Goal: Task Accomplishment & Management: Use online tool/utility

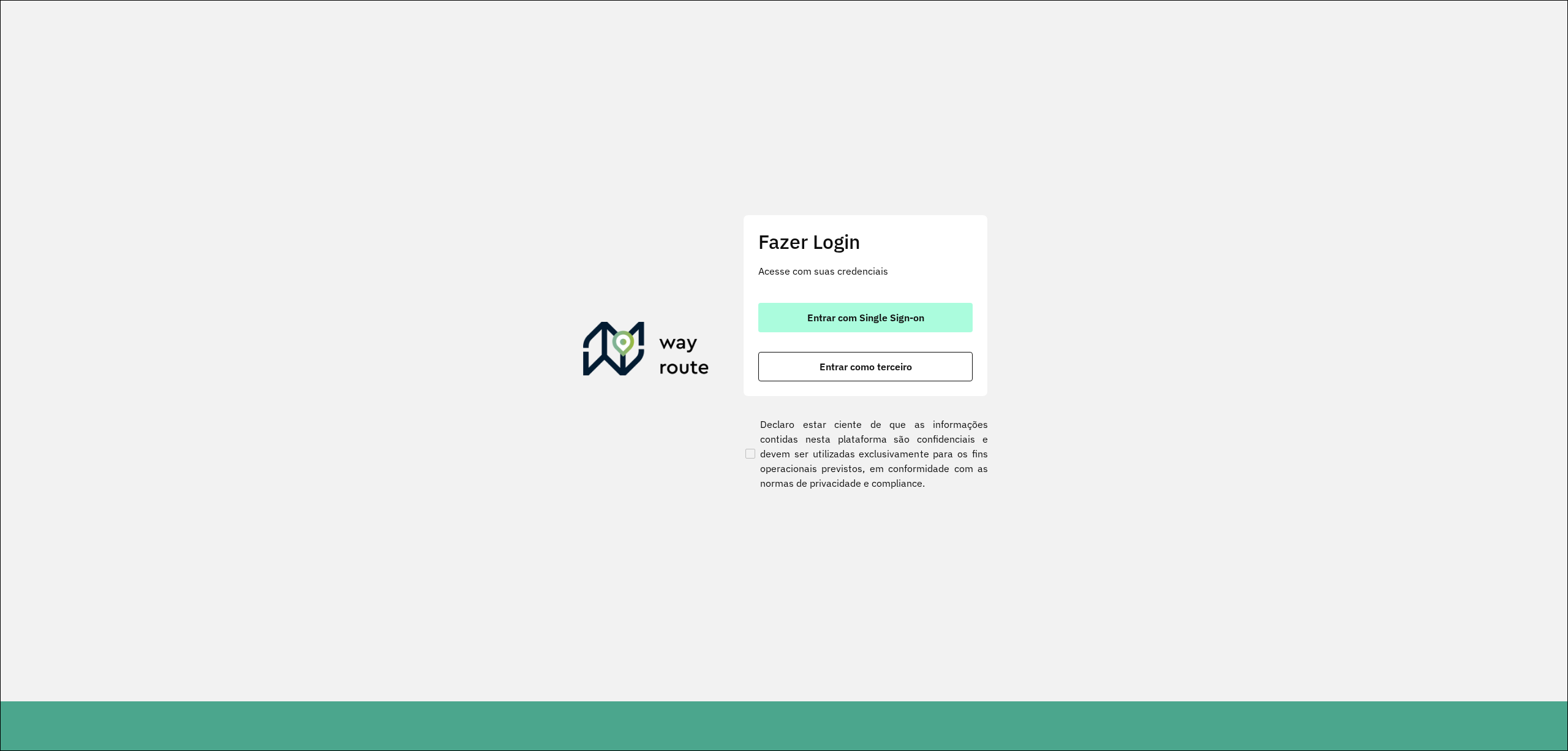
click at [810, 317] on span "Entrar com Single Sign-on" at bounding box center [866, 317] width 117 height 9
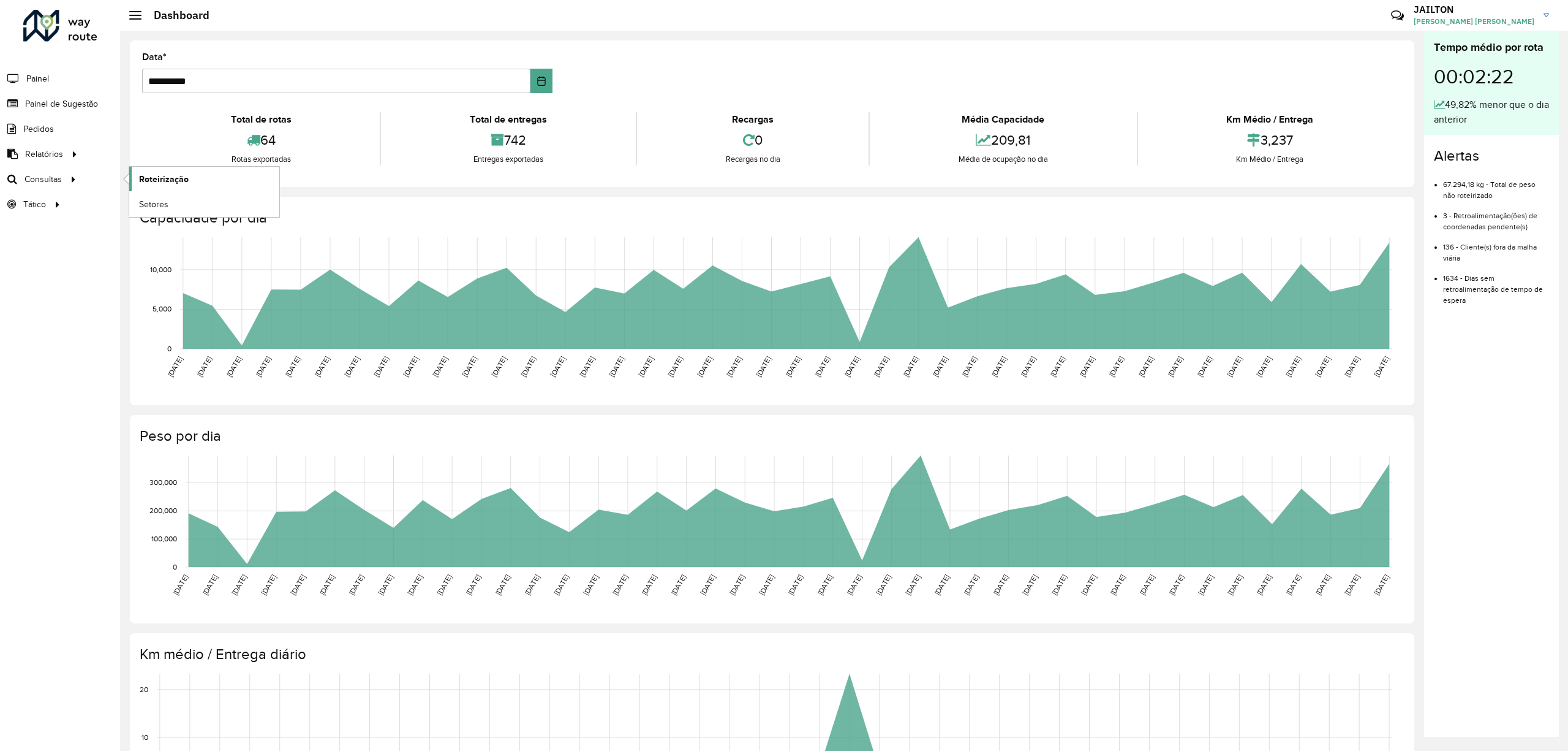
click at [184, 173] on span "Roteirização" at bounding box center [163, 179] width 50 height 13
click at [51, 103] on span "Painel de Sugestão" at bounding box center [63, 103] width 77 height 13
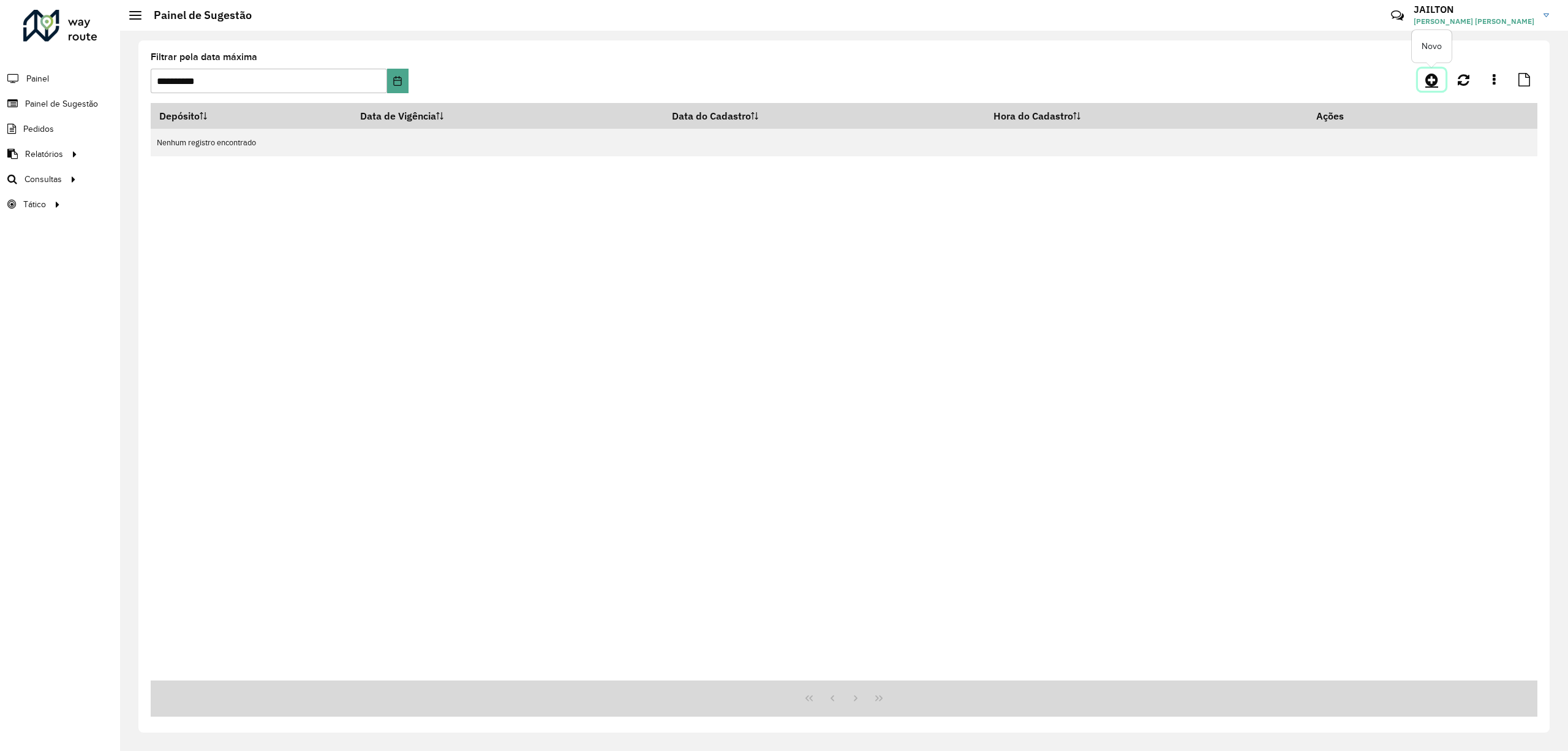
click at [1437, 89] on link at bounding box center [1431, 80] width 28 height 22
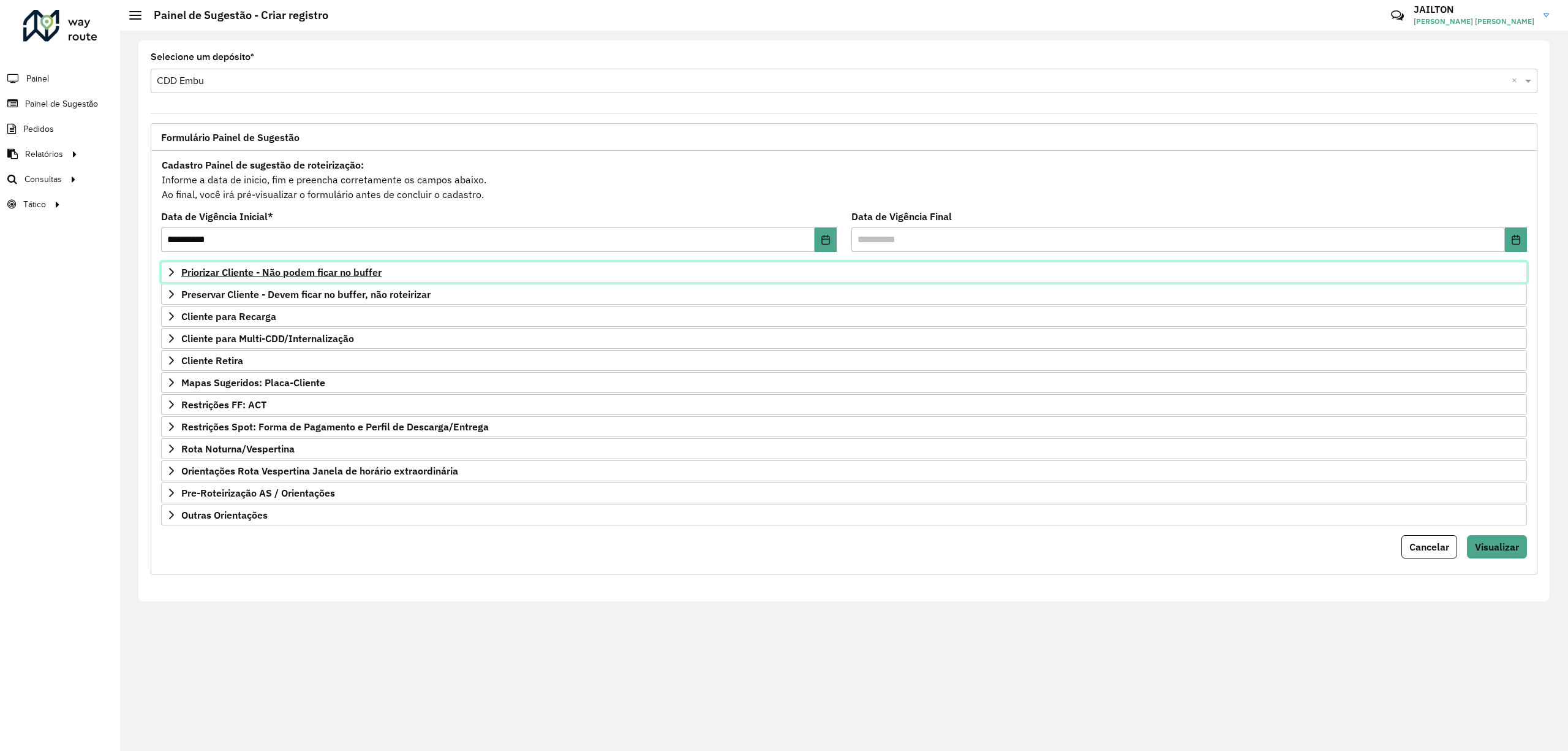
click at [351, 268] on span "Priorizar Cliente - Não podem ficar no buffer" at bounding box center [282, 272] width 201 height 9
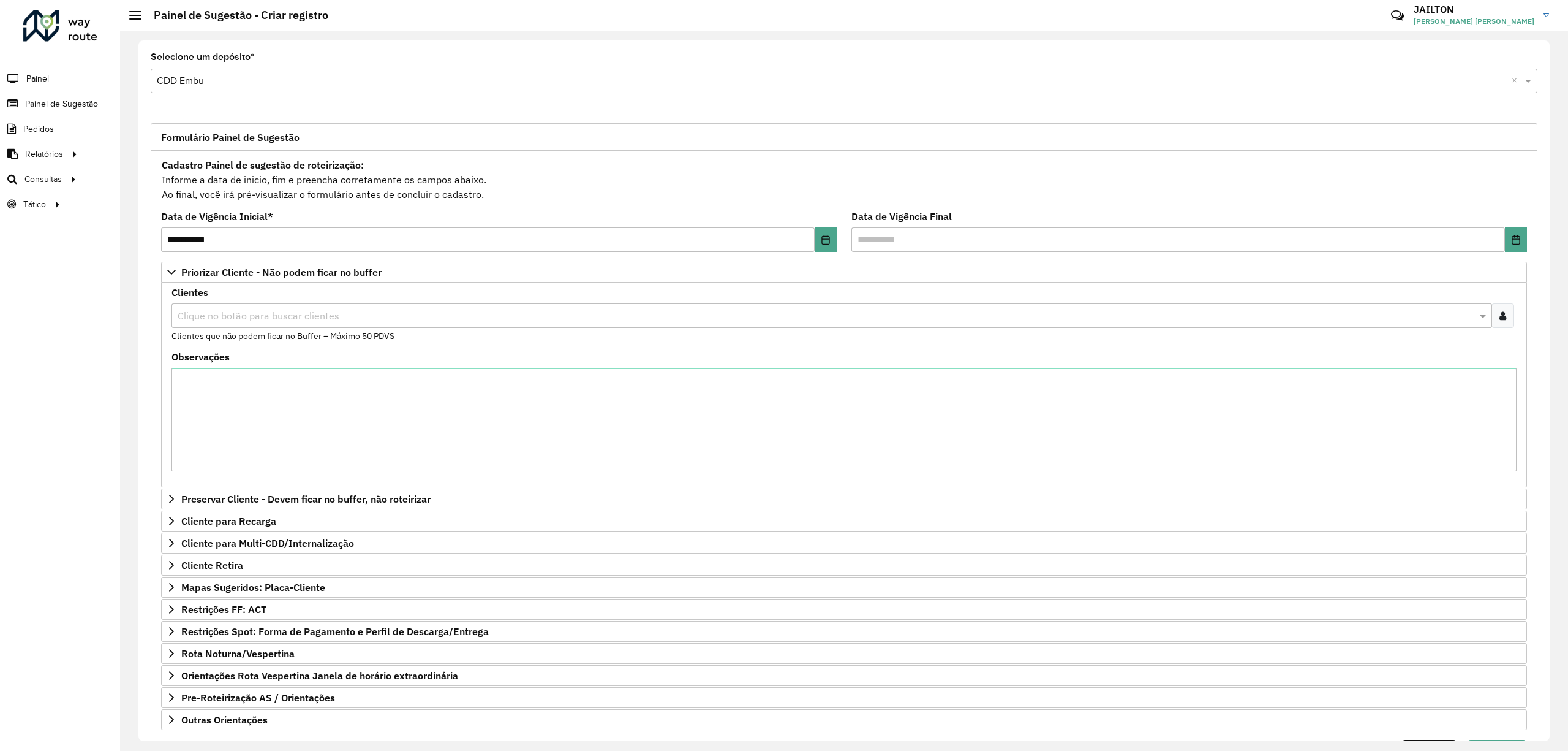
click at [550, 315] on input "text" at bounding box center [826, 316] width 1303 height 15
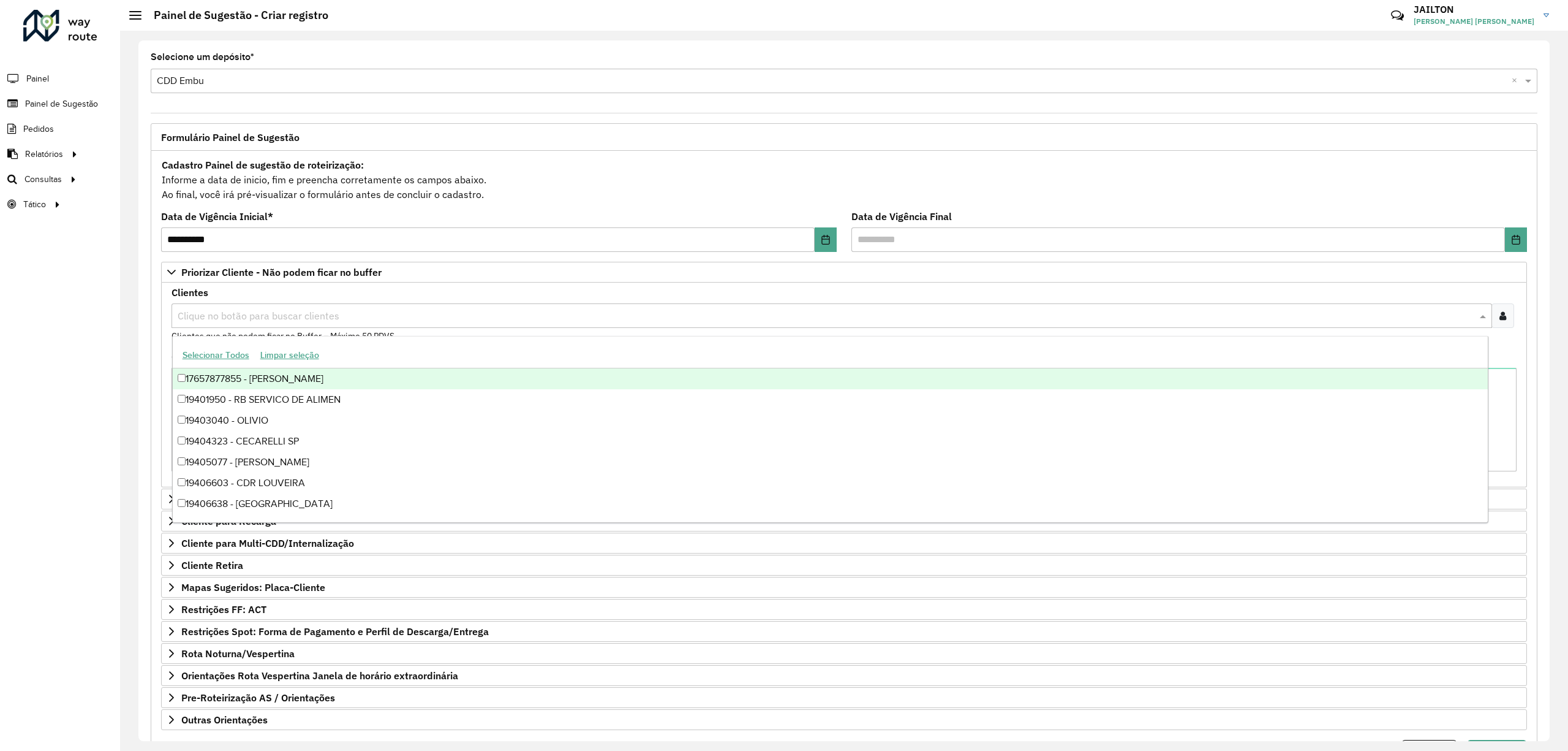
click at [1502, 310] on div at bounding box center [1502, 315] width 23 height 24
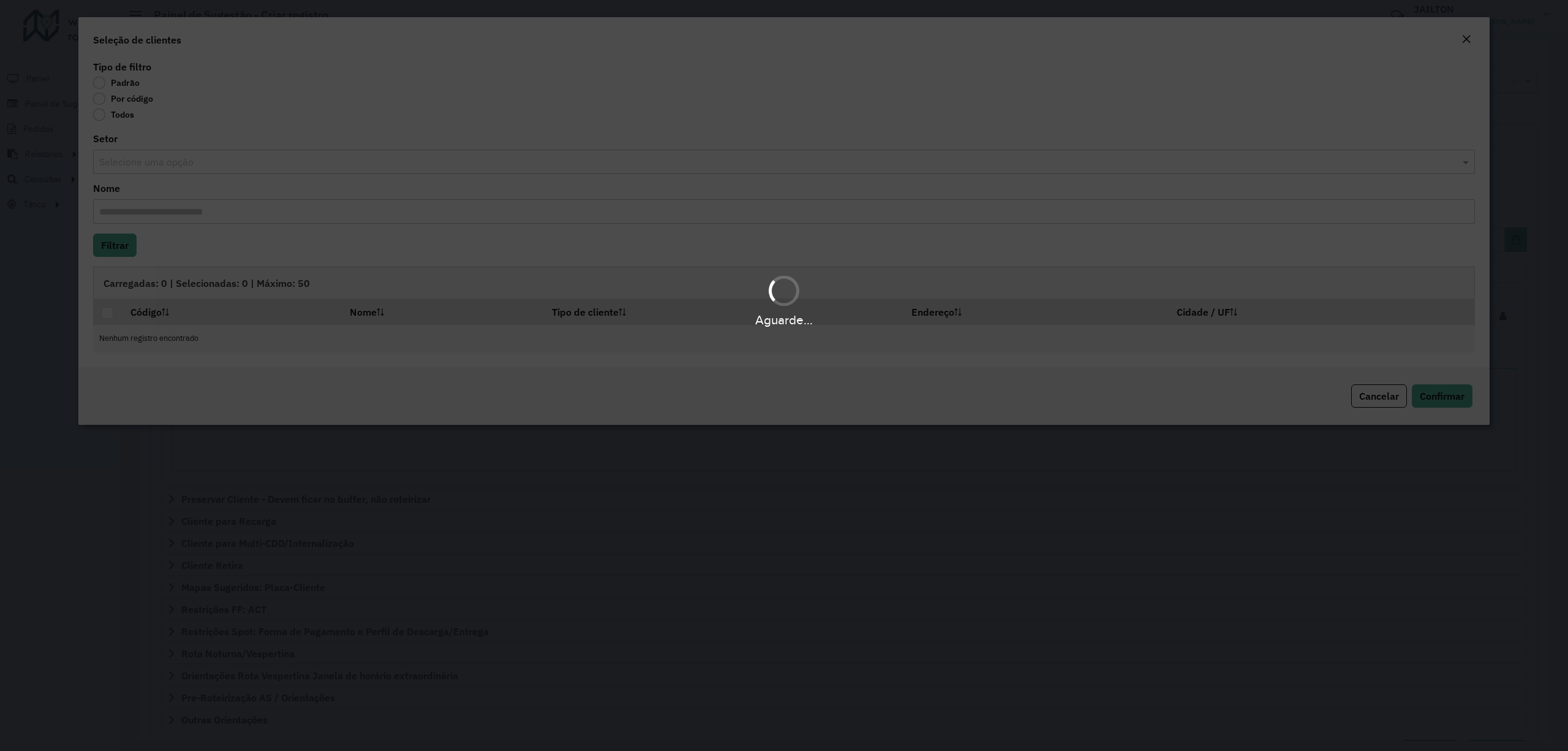
click at [143, 103] on body "**********" at bounding box center [784, 375] width 1568 height 751
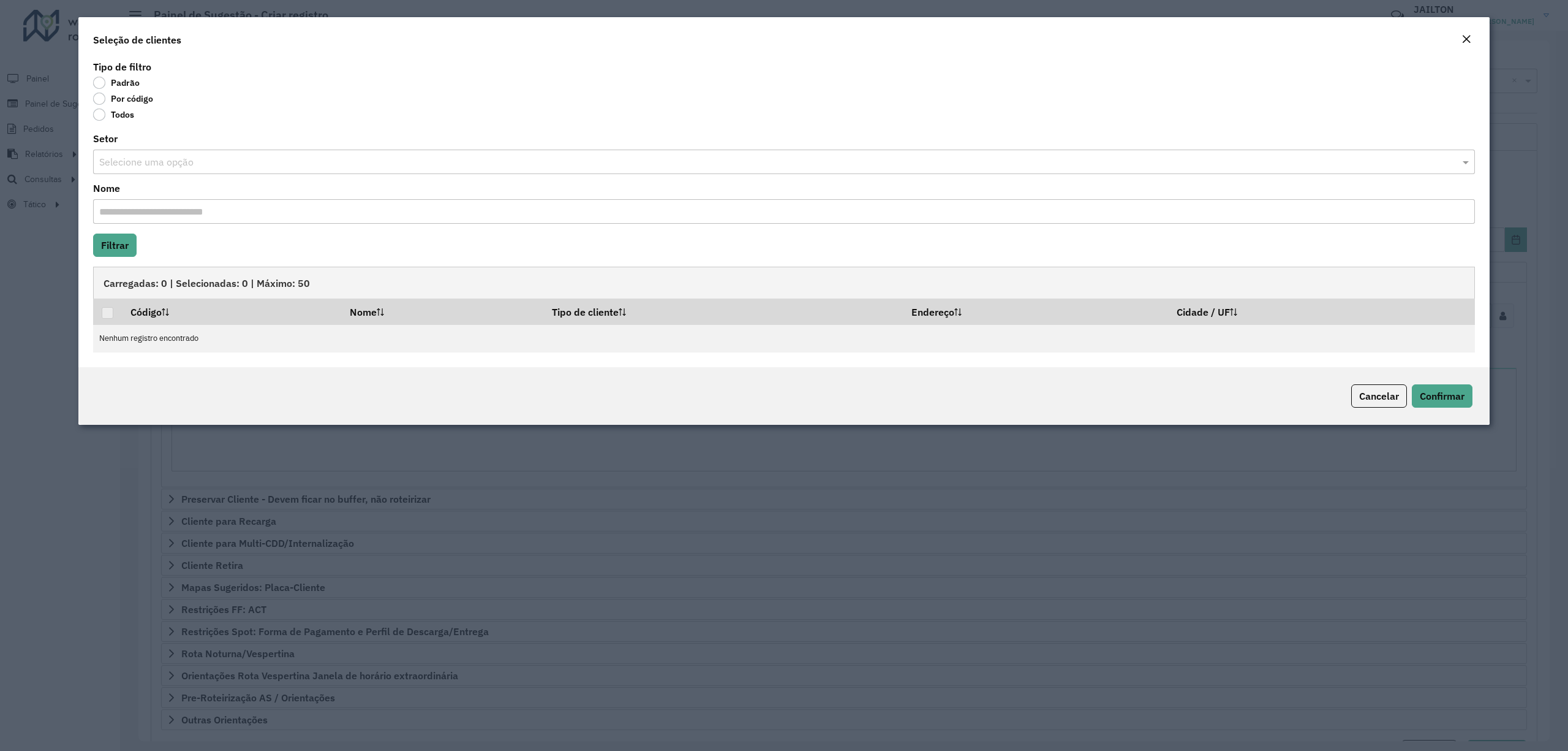
click at [126, 98] on label "Por código" at bounding box center [123, 99] width 60 height 13
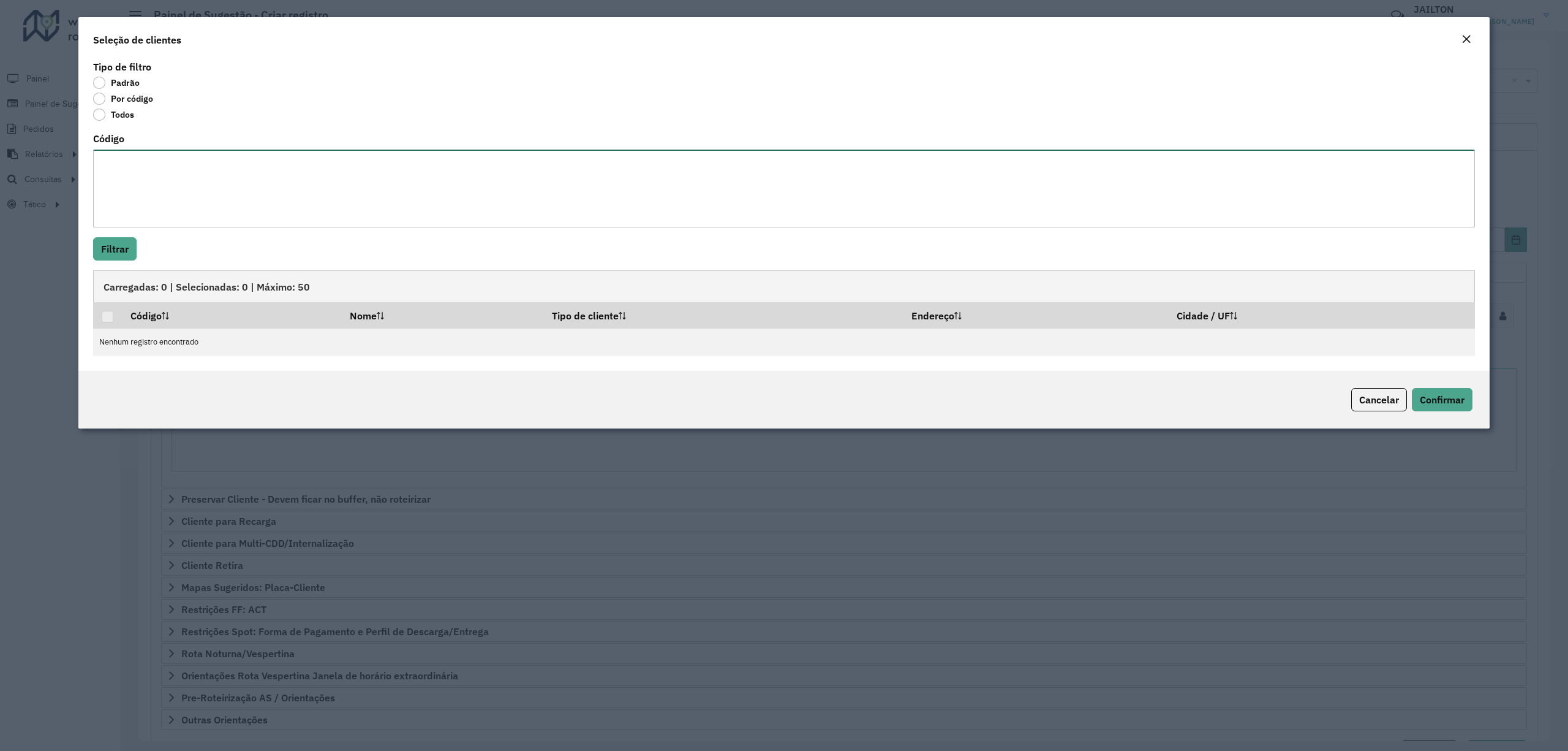
click at [160, 155] on textarea "Código" at bounding box center [784, 188] width 1382 height 78
paste textarea "*****"
type textarea "*****"
click at [93, 246] on div "Tipo de filtro Padrão Por código Todos Código ***** Filtrar Carregadas: 0 | Sel…" at bounding box center [784, 214] width 1412 height 314
click at [129, 257] on button "Filtrar" at bounding box center [114, 248] width 43 height 23
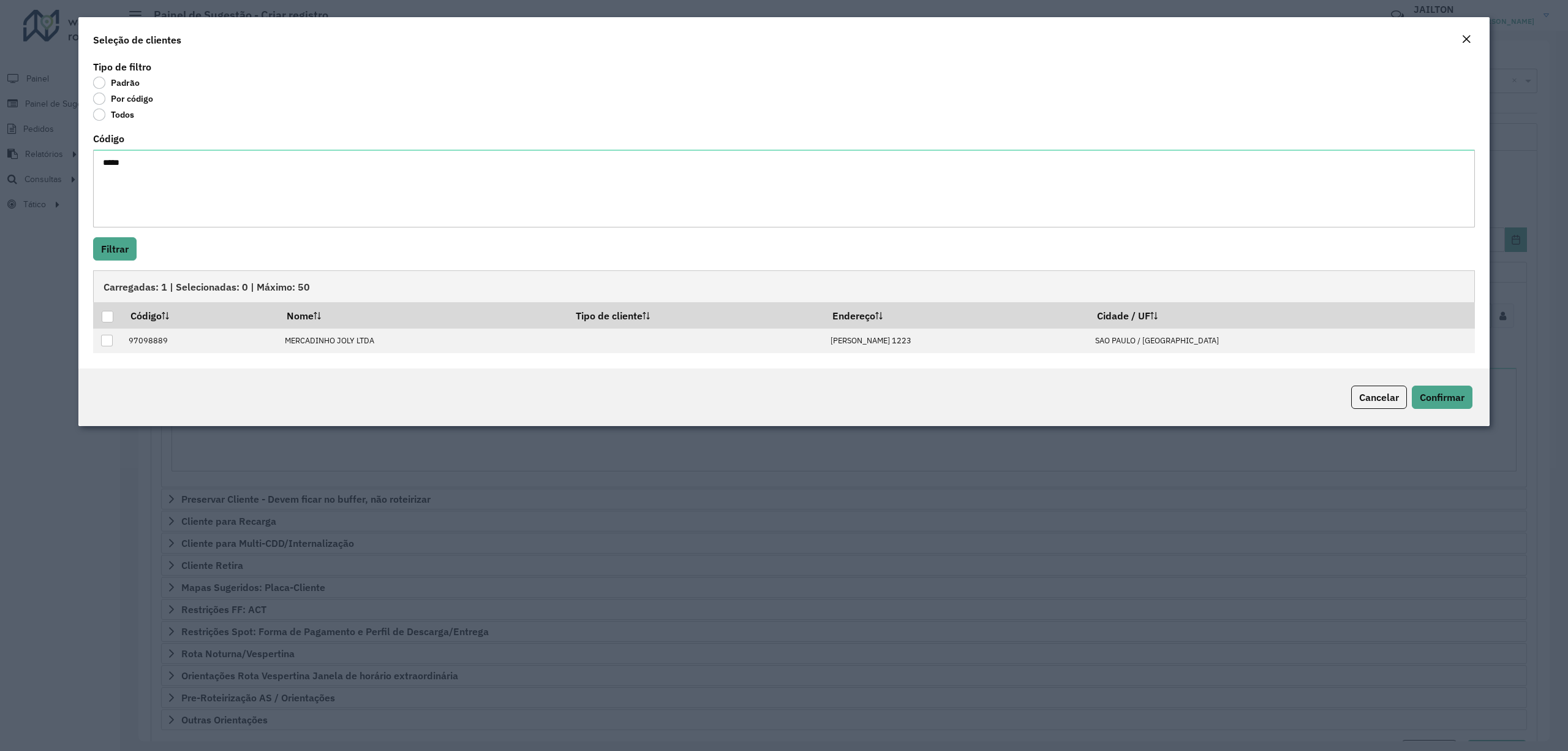
click at [1467, 37] on em "Close" at bounding box center [1466, 39] width 9 height 9
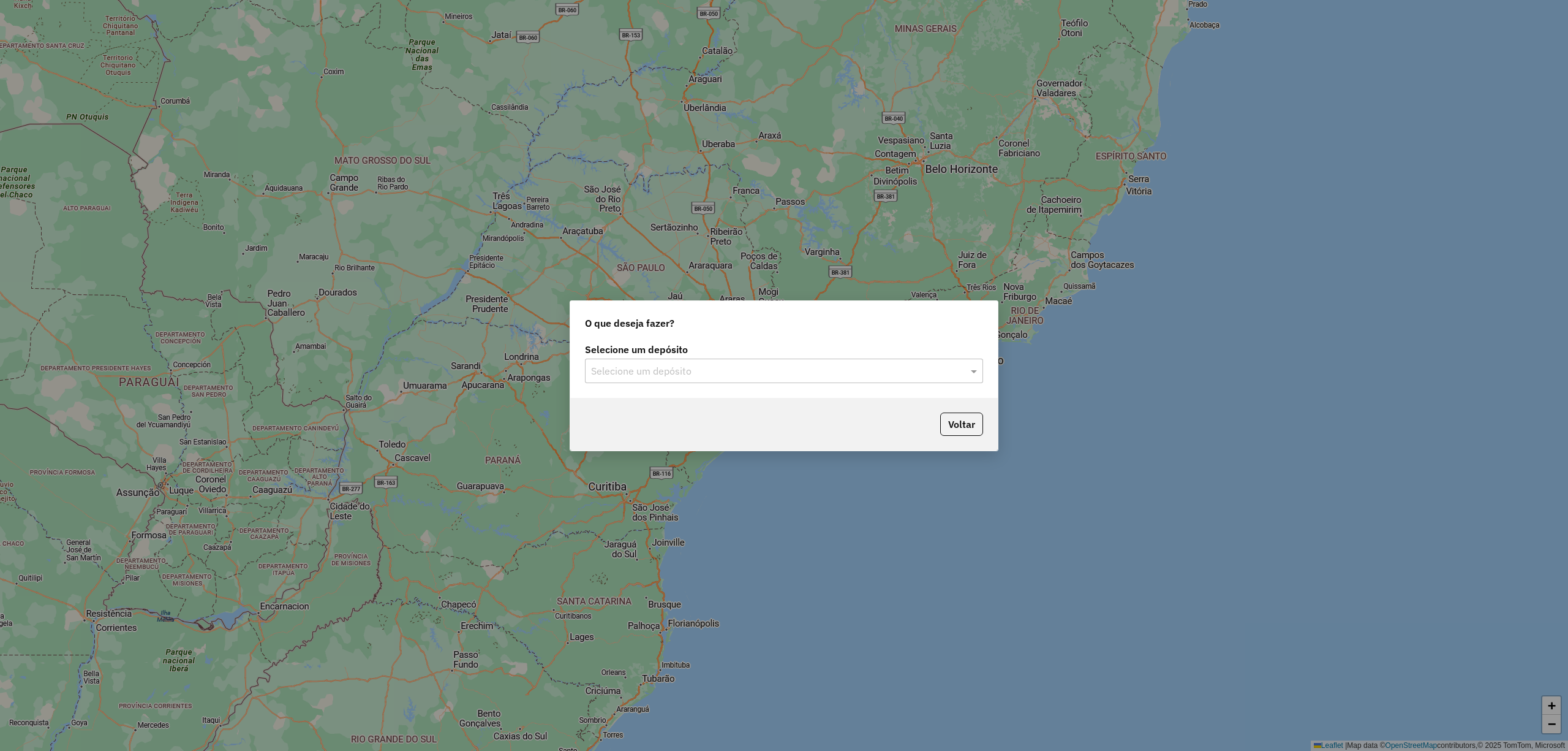
click at [762, 351] on label "Selecione um depósito" at bounding box center [784, 349] width 398 height 15
drag, startPoint x: 731, startPoint y: 371, endPoint x: 677, endPoint y: 392, distance: 57.9
click at [731, 373] on input "text" at bounding box center [772, 371] width 362 height 15
click at [663, 396] on div "CDD Embu" at bounding box center [784, 405] width 396 height 21
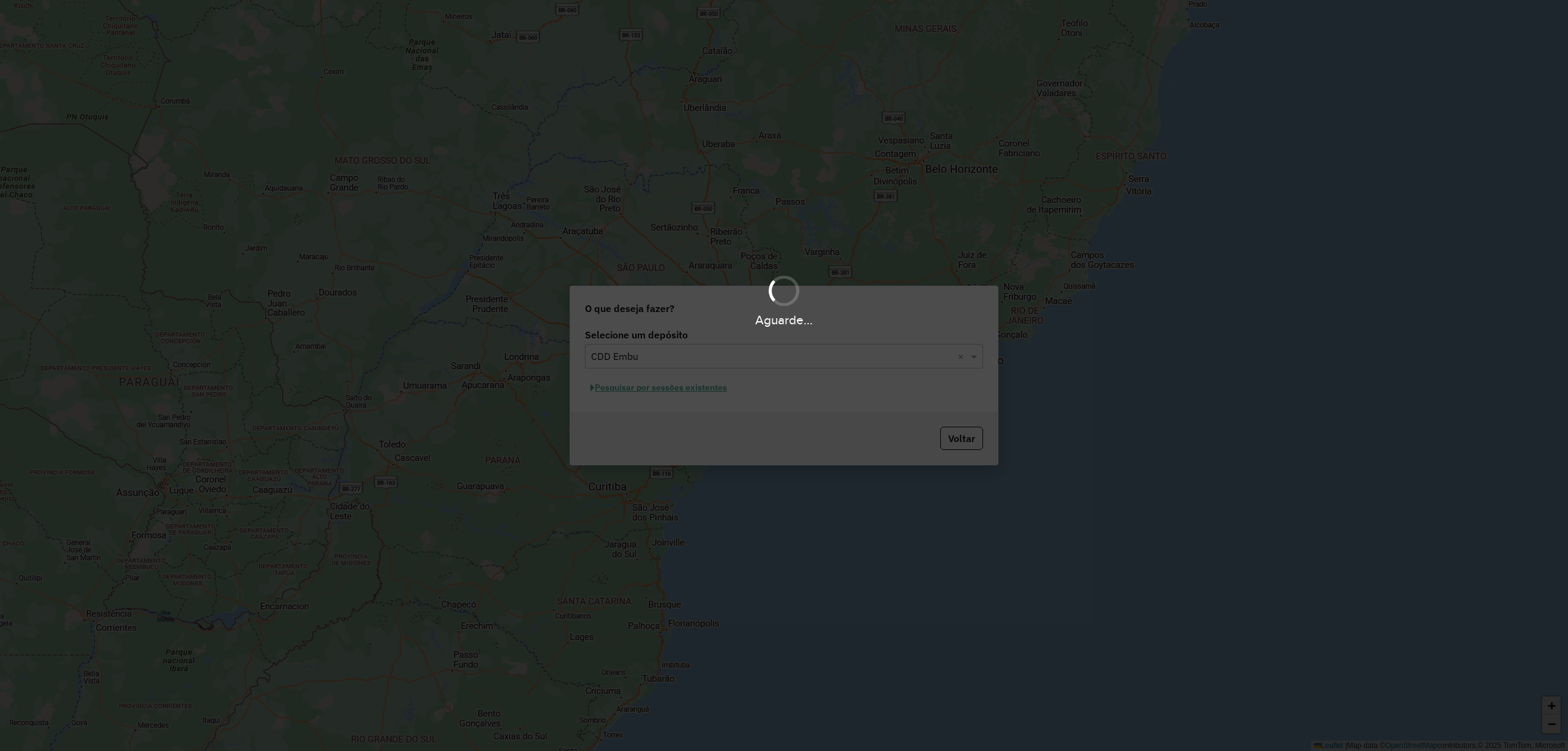
click at [690, 388] on div "Aguarde..." at bounding box center [784, 375] width 1568 height 751
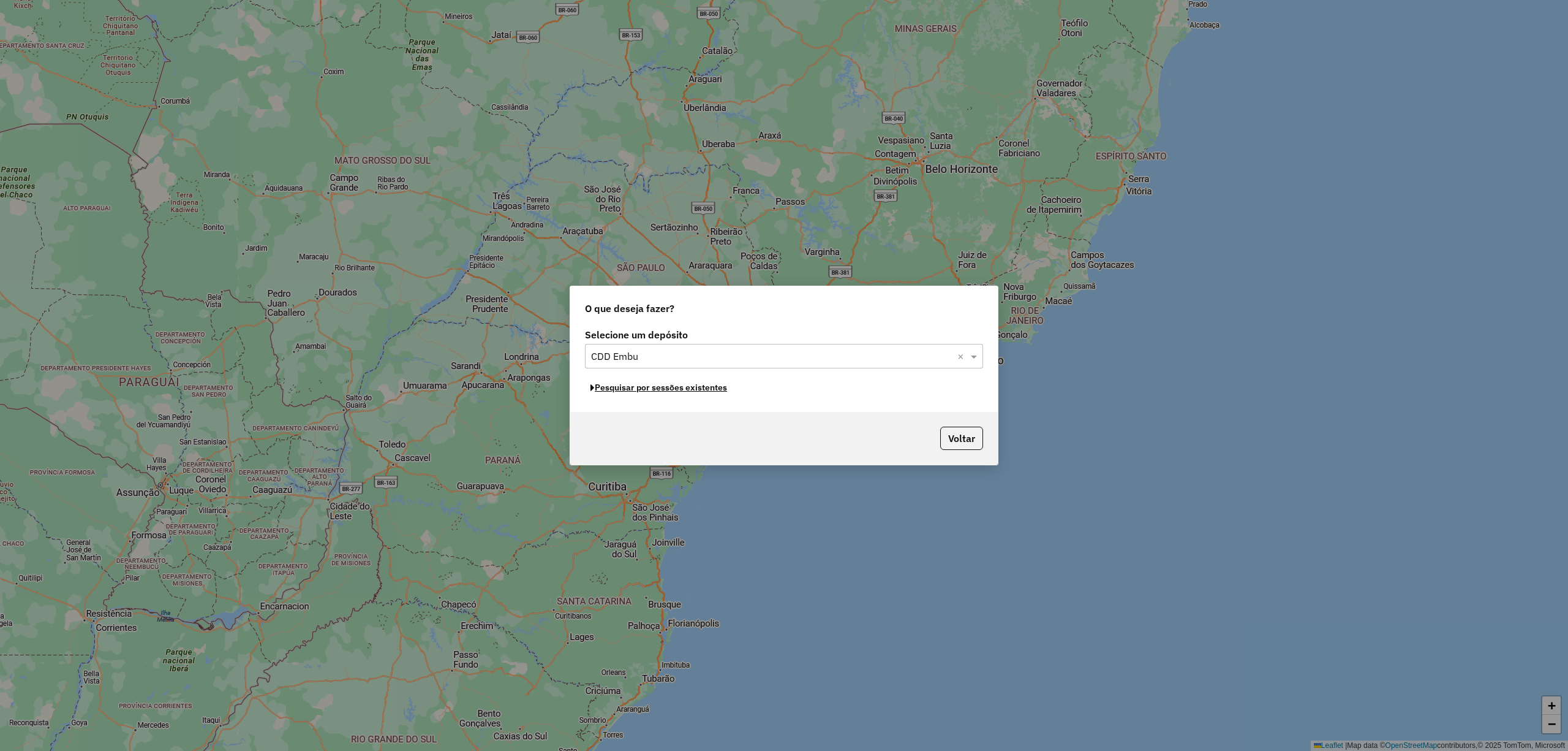
click at [685, 390] on button "Pesquisar por sessões existentes" at bounding box center [658, 388] width 148 height 19
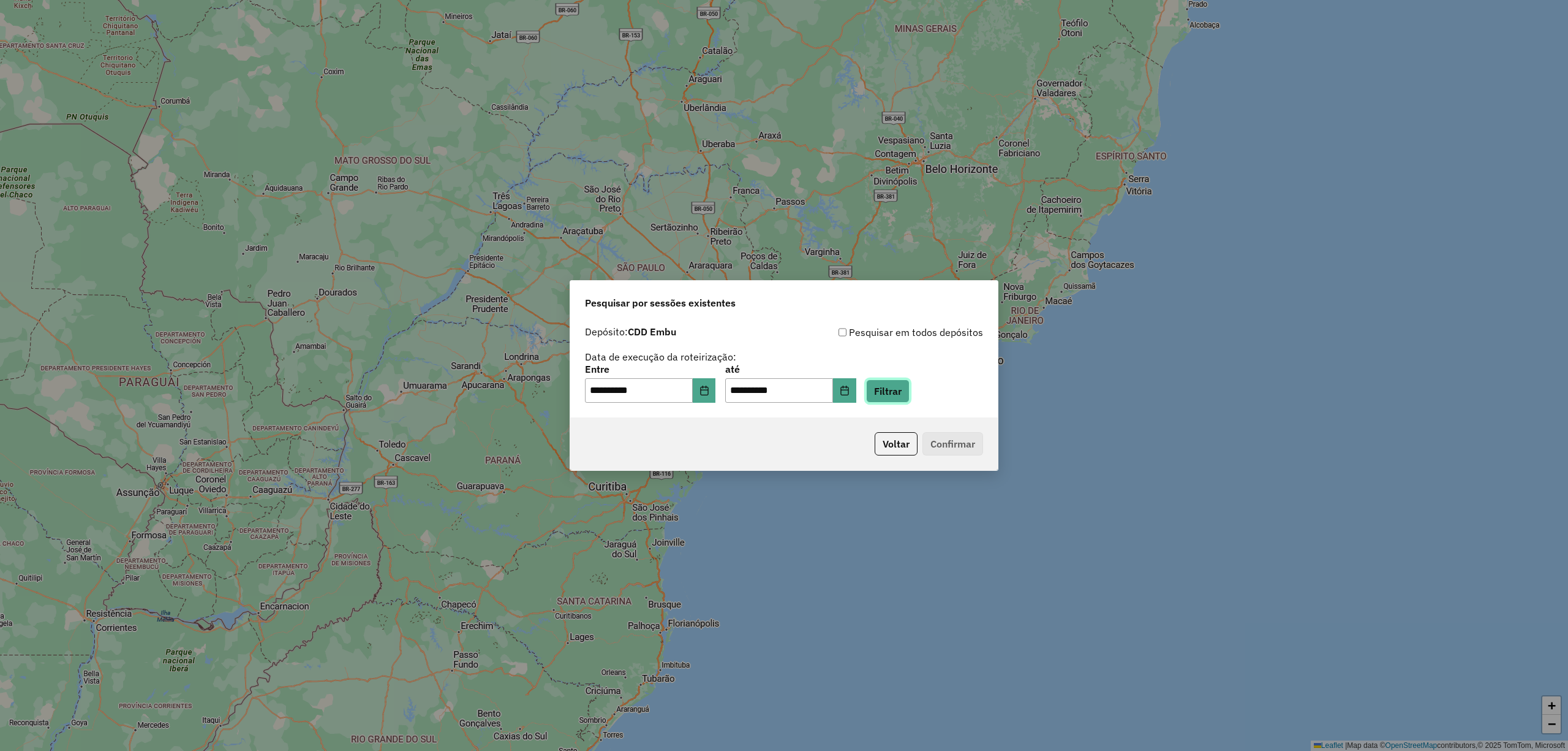
click at [910, 400] on button "Filtrar" at bounding box center [887, 390] width 43 height 23
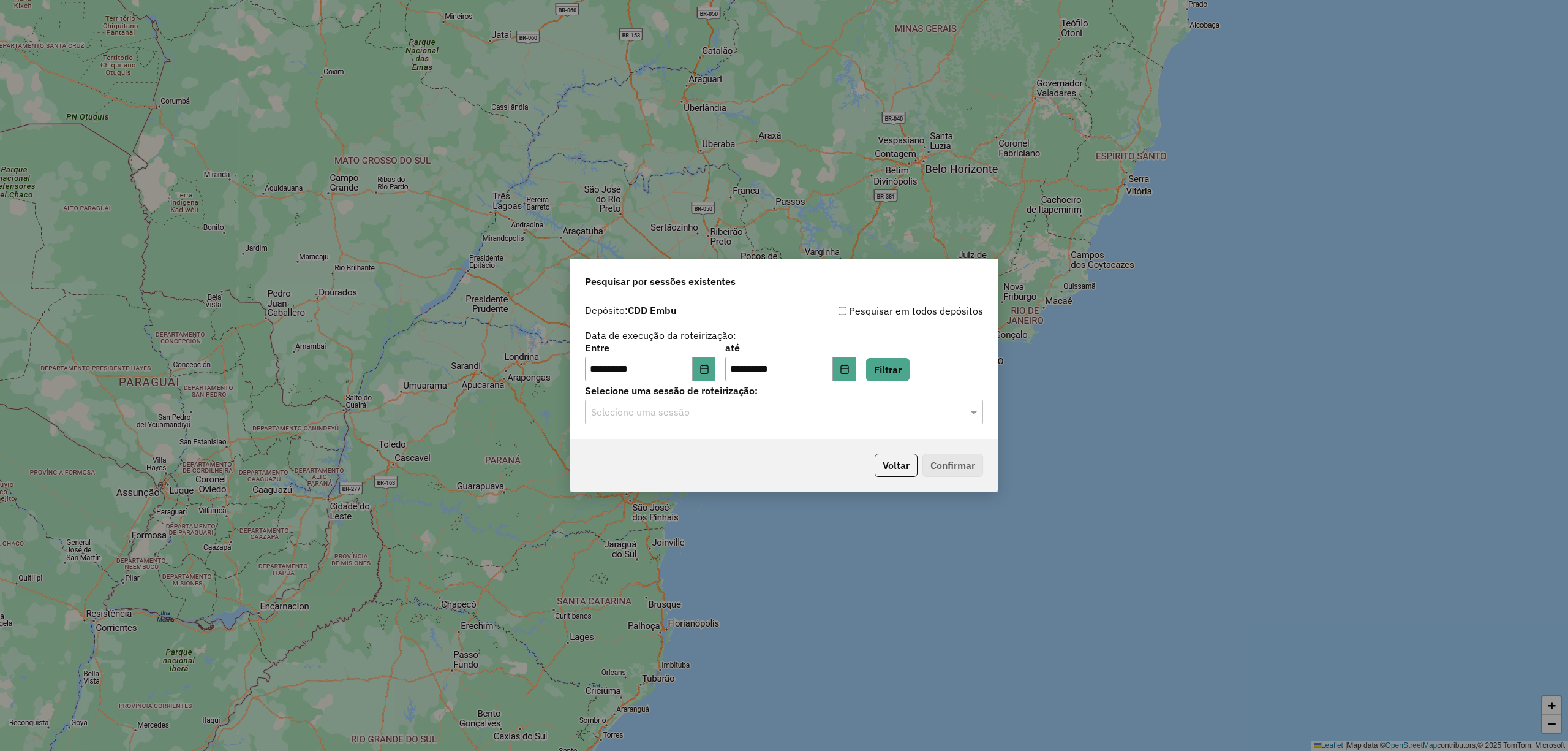
click at [823, 405] on hb-app "**********" at bounding box center [784, 375] width 1568 height 751
click at [723, 418] on input "text" at bounding box center [772, 412] width 362 height 15
click at [662, 456] on div "1278227 - [DATE] 21:03" at bounding box center [784, 447] width 396 height 21
click at [957, 450] on div "Voltar Confirmar" at bounding box center [784, 465] width 428 height 53
click at [955, 464] on button "Confirmar" at bounding box center [953, 464] width 61 height 23
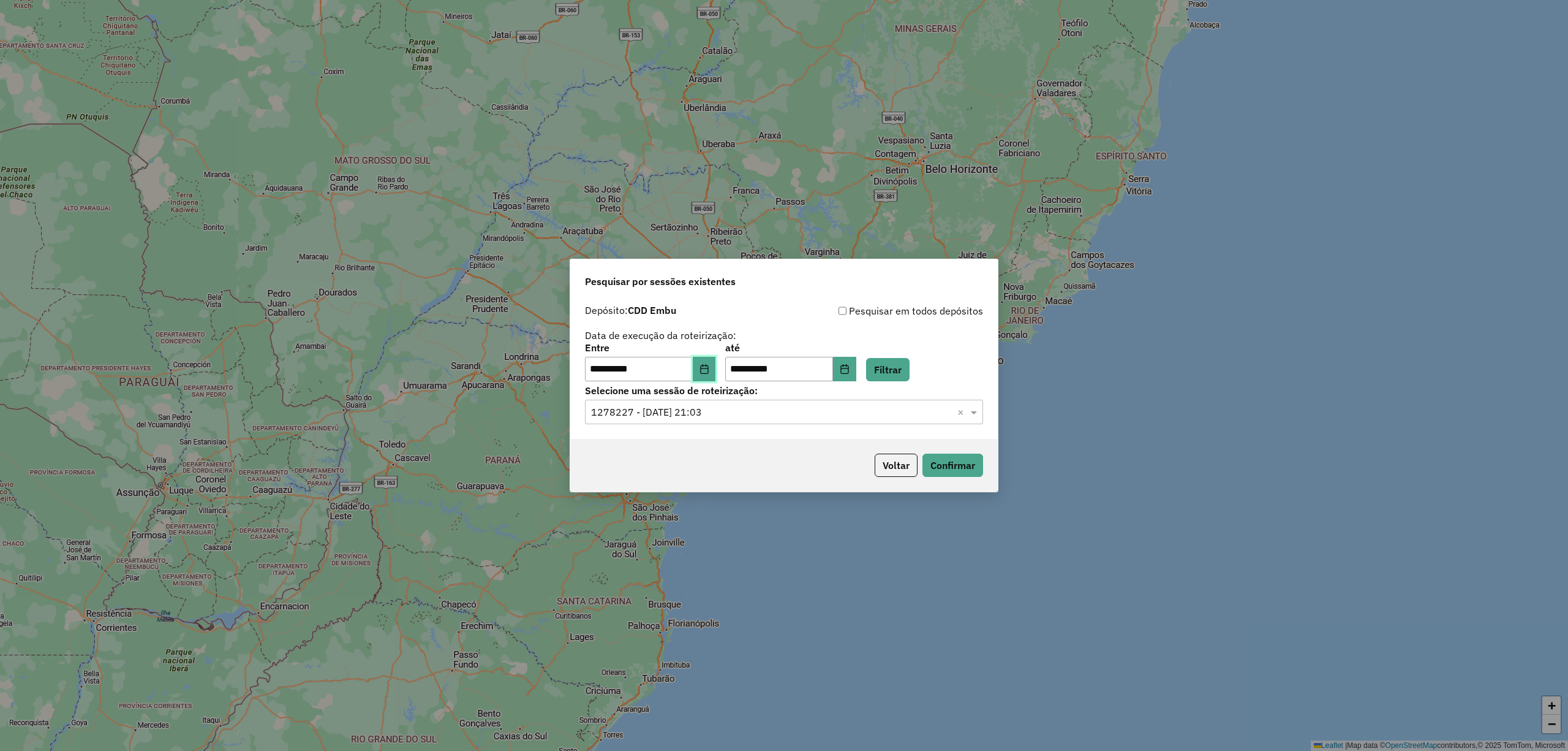
click at [708, 374] on icon "Choose Date" at bounding box center [704, 369] width 8 height 9
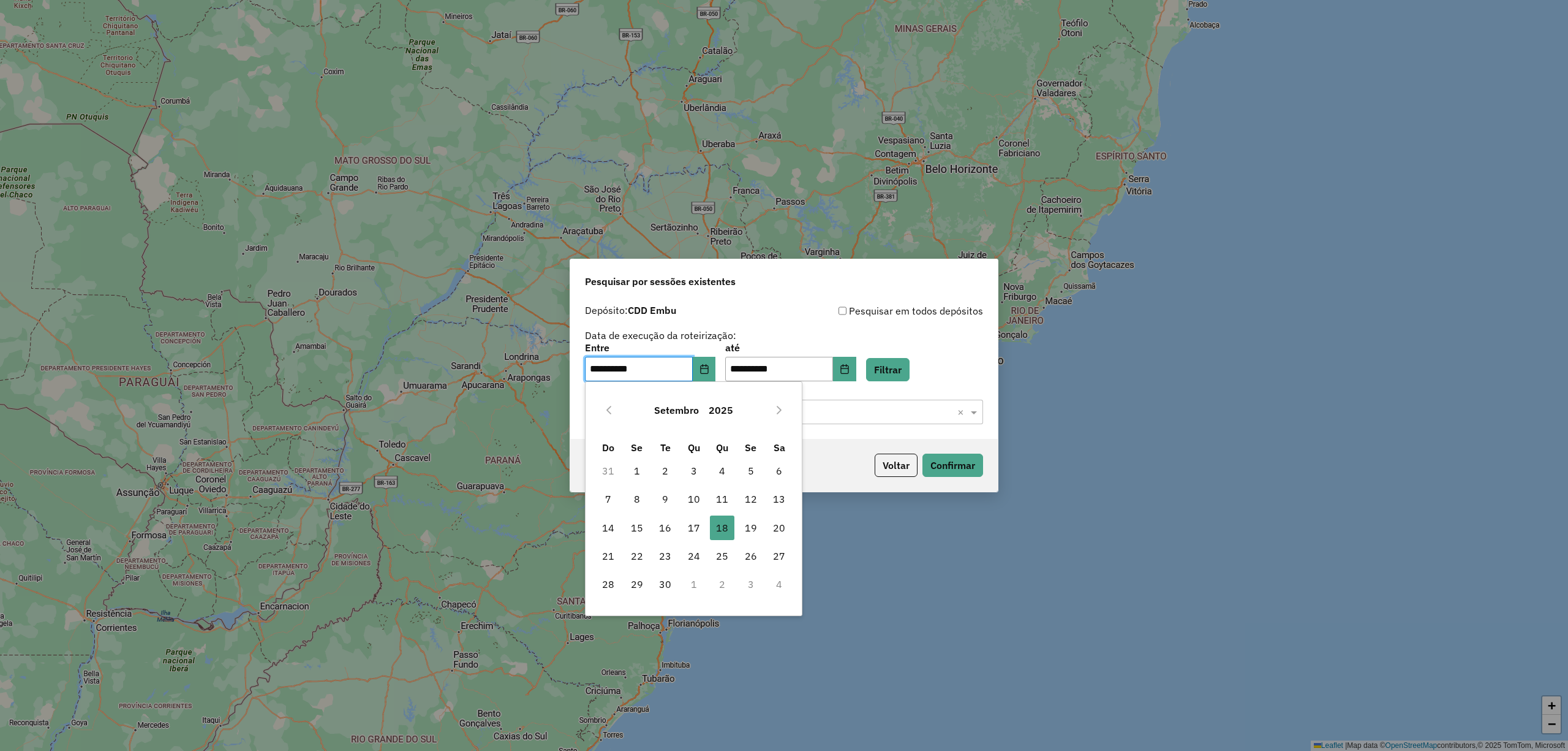
click at [692, 524] on span "17" at bounding box center [694, 528] width 24 height 24
type input "**********"
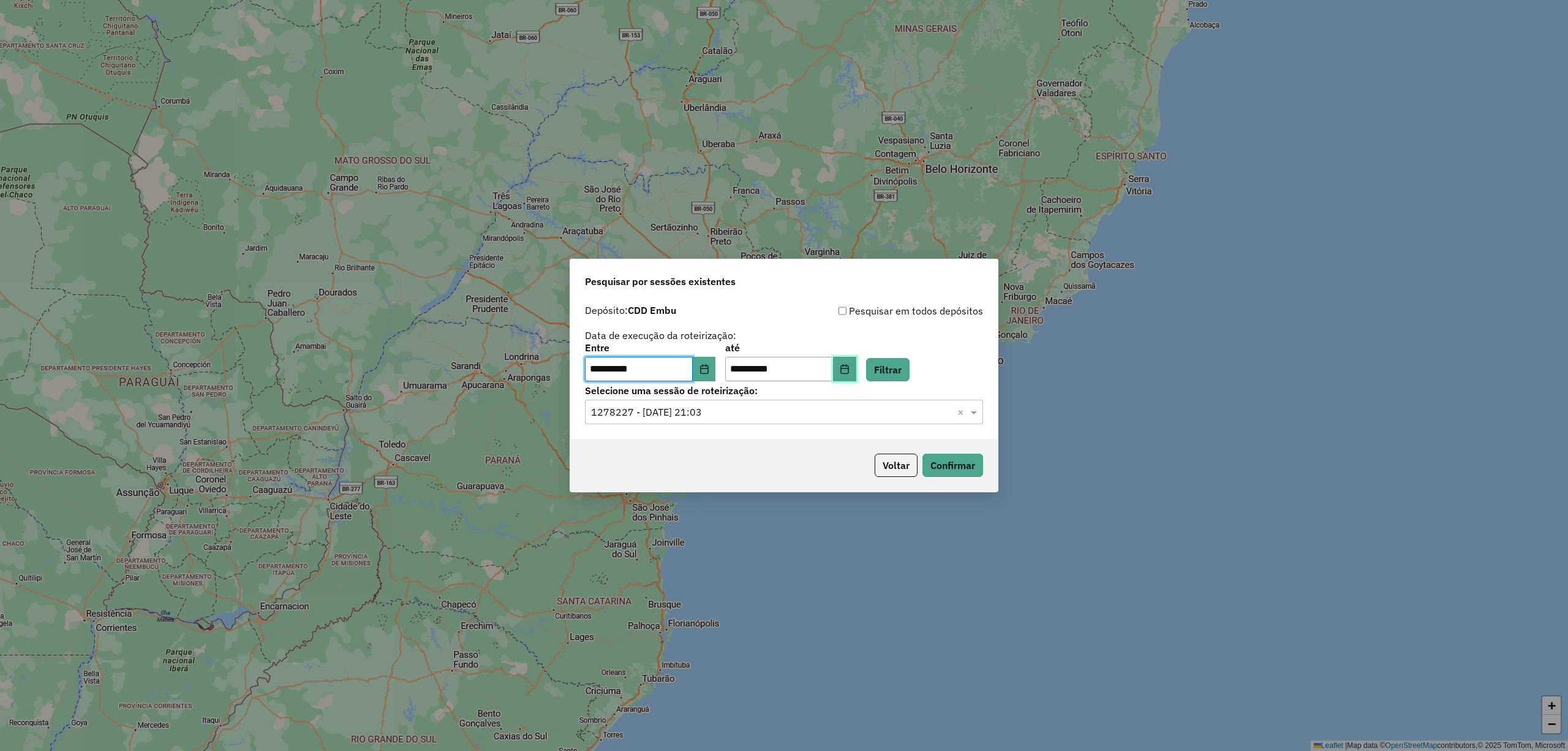
click at [857, 365] on button "Choose Date" at bounding box center [844, 369] width 23 height 24
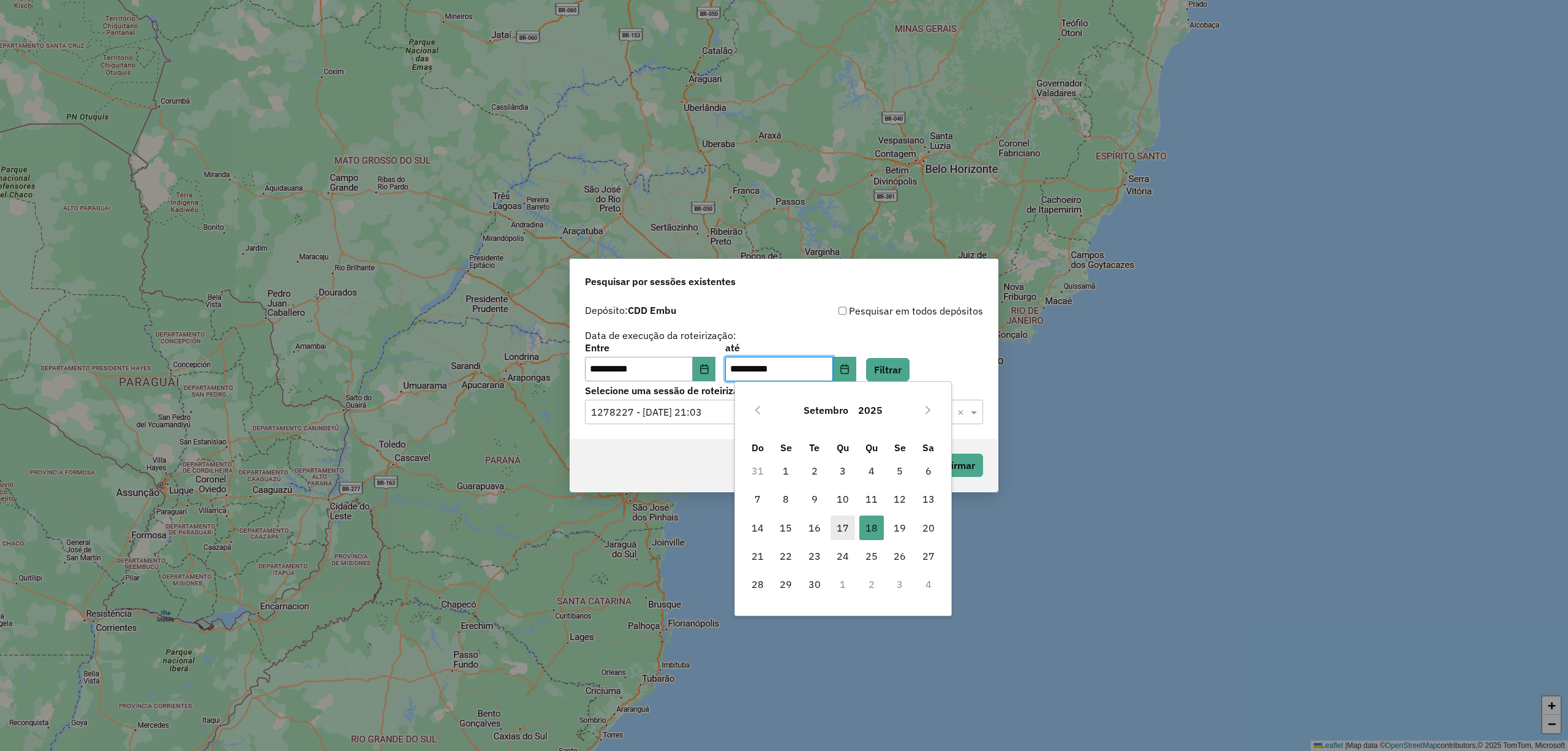
click at [846, 532] on span "17" at bounding box center [842, 528] width 24 height 24
type input "**********"
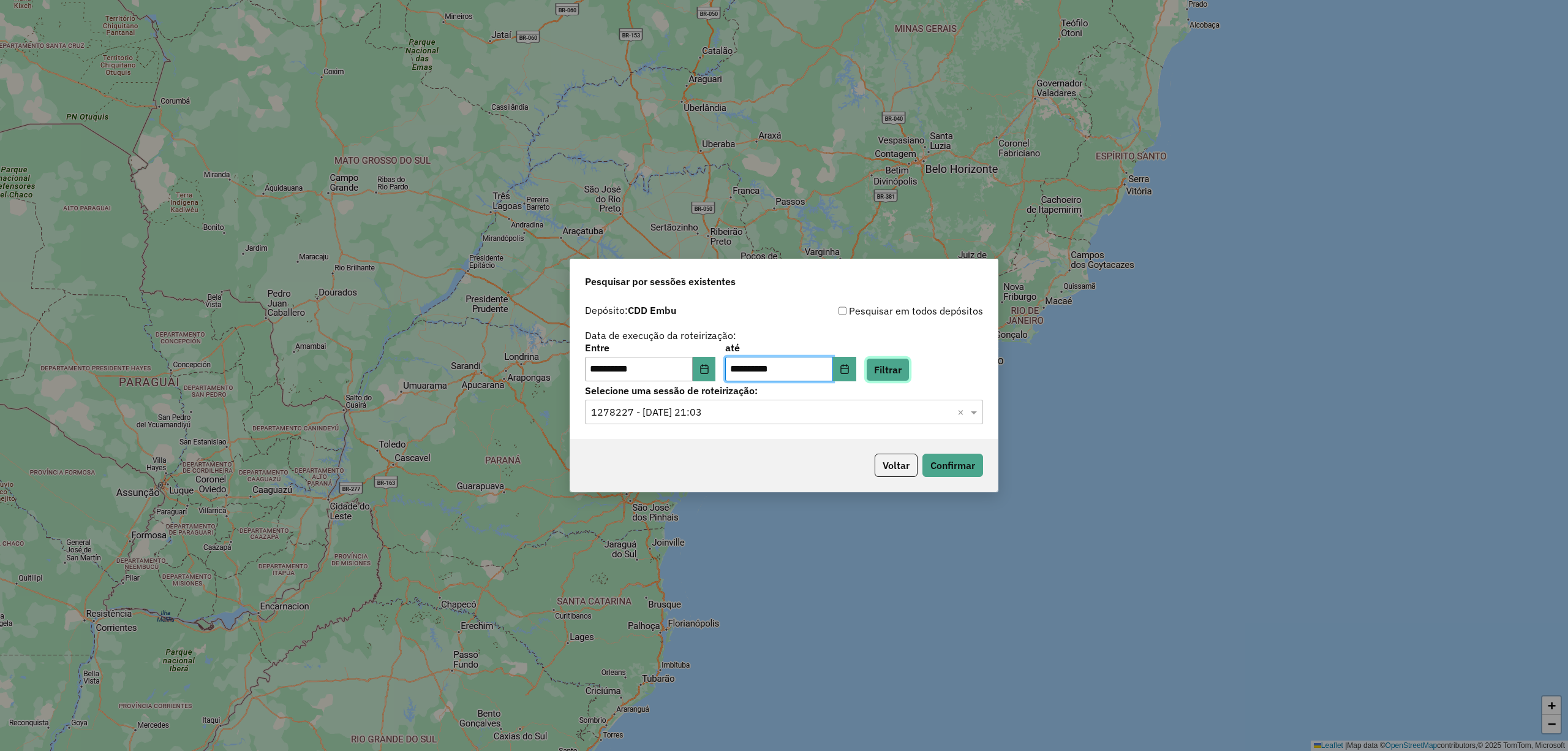
click at [904, 368] on button "Filtrar" at bounding box center [887, 369] width 43 height 23
click at [860, 417] on input "text" at bounding box center [772, 412] width 362 height 15
click at [775, 439] on div "1277272 - [DATE] 18:55" at bounding box center [784, 447] width 396 height 21
click at [966, 441] on div "Voltar Confirmar" at bounding box center [784, 465] width 428 height 53
click at [966, 456] on button "Confirmar" at bounding box center [953, 464] width 61 height 23
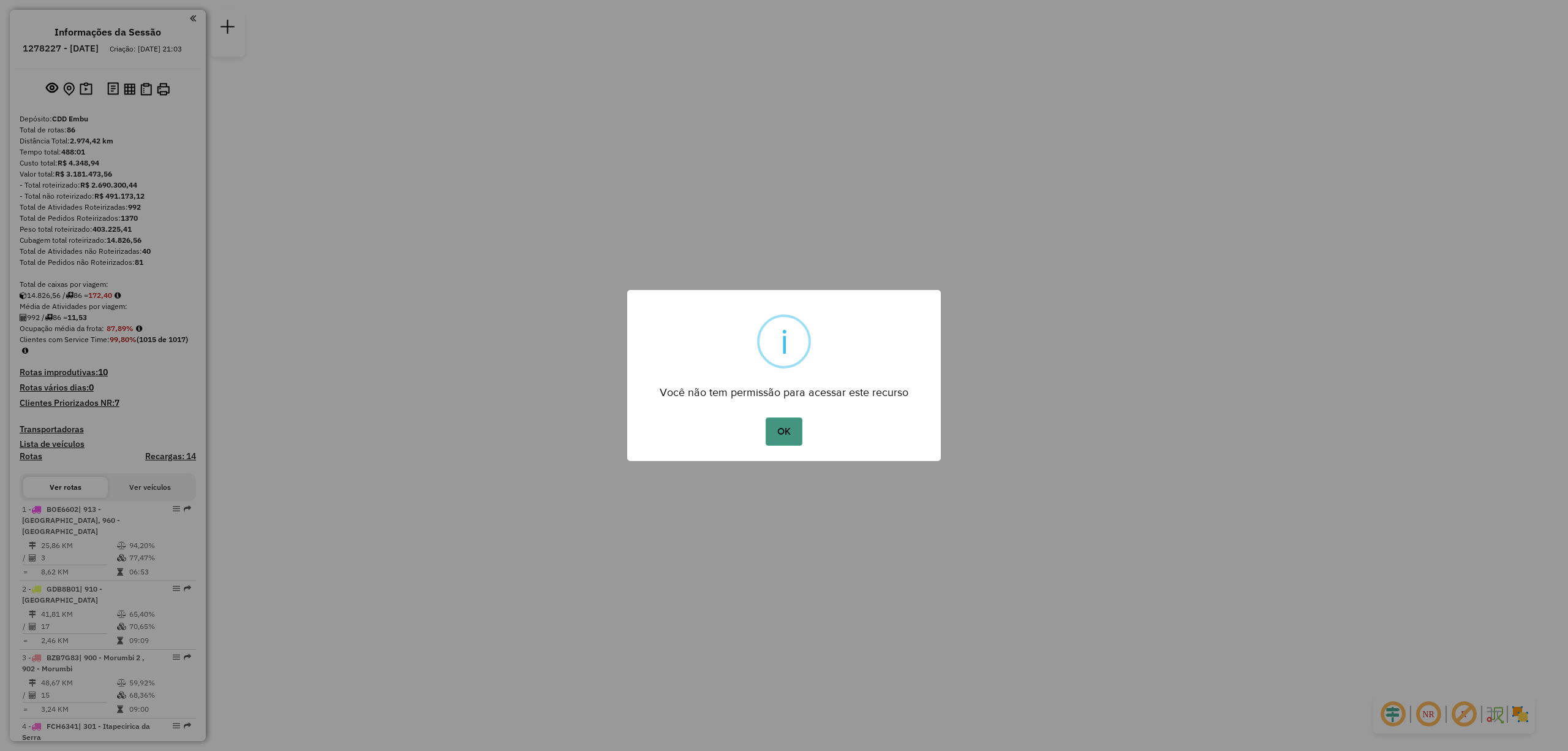
scroll to position [1992, 0]
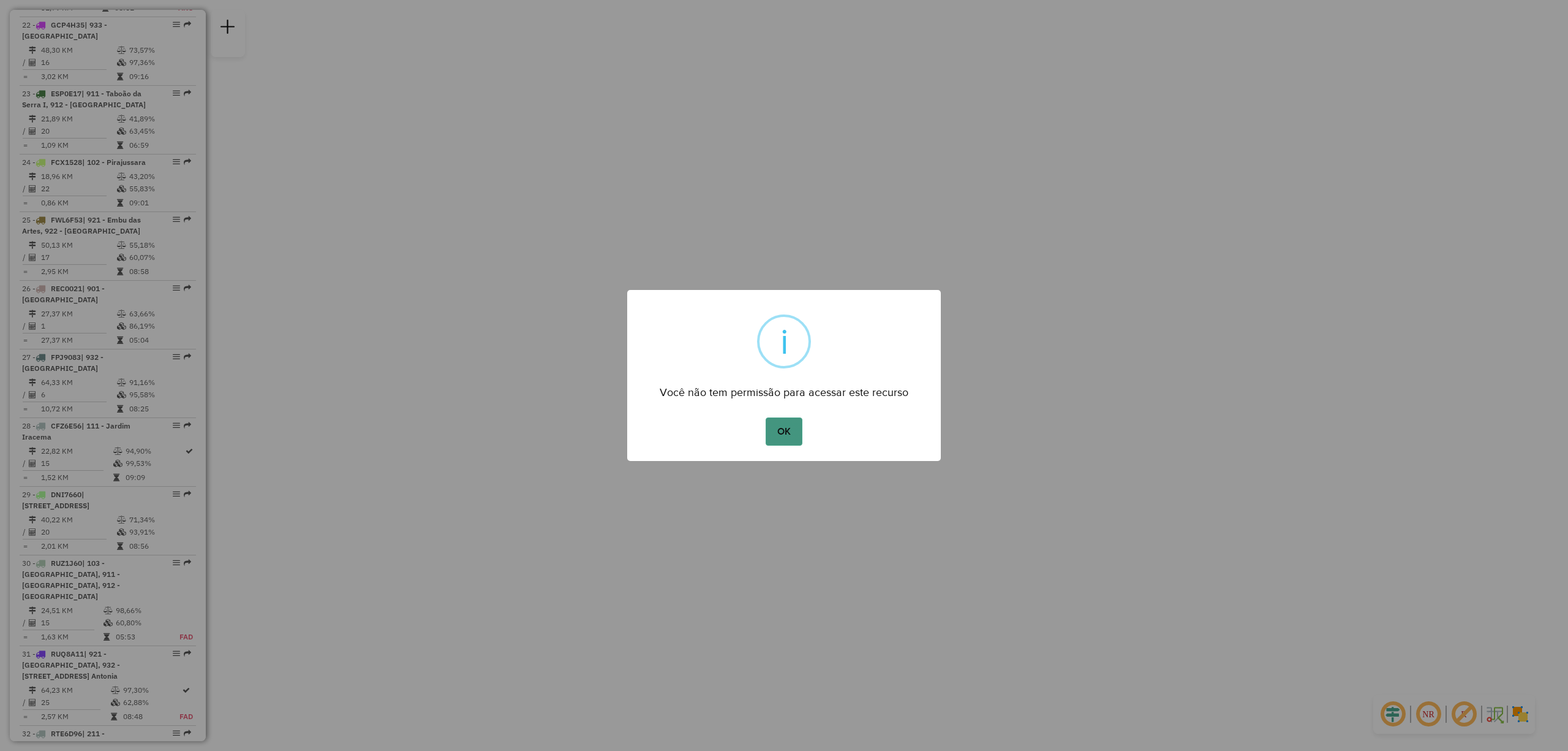
click at [773, 428] on button "OK" at bounding box center [784, 431] width 36 height 28
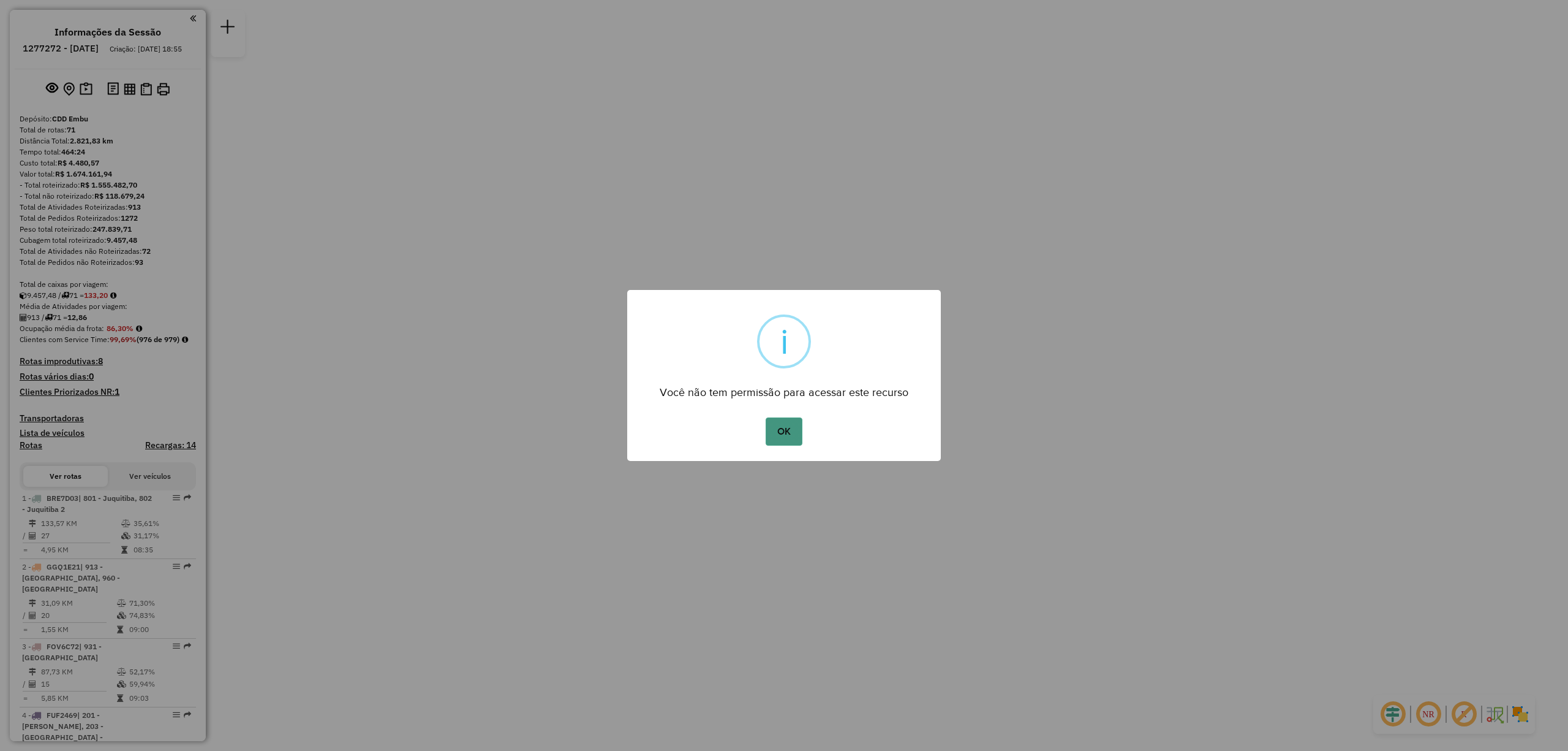
click at [785, 430] on button "OK" at bounding box center [784, 431] width 36 height 28
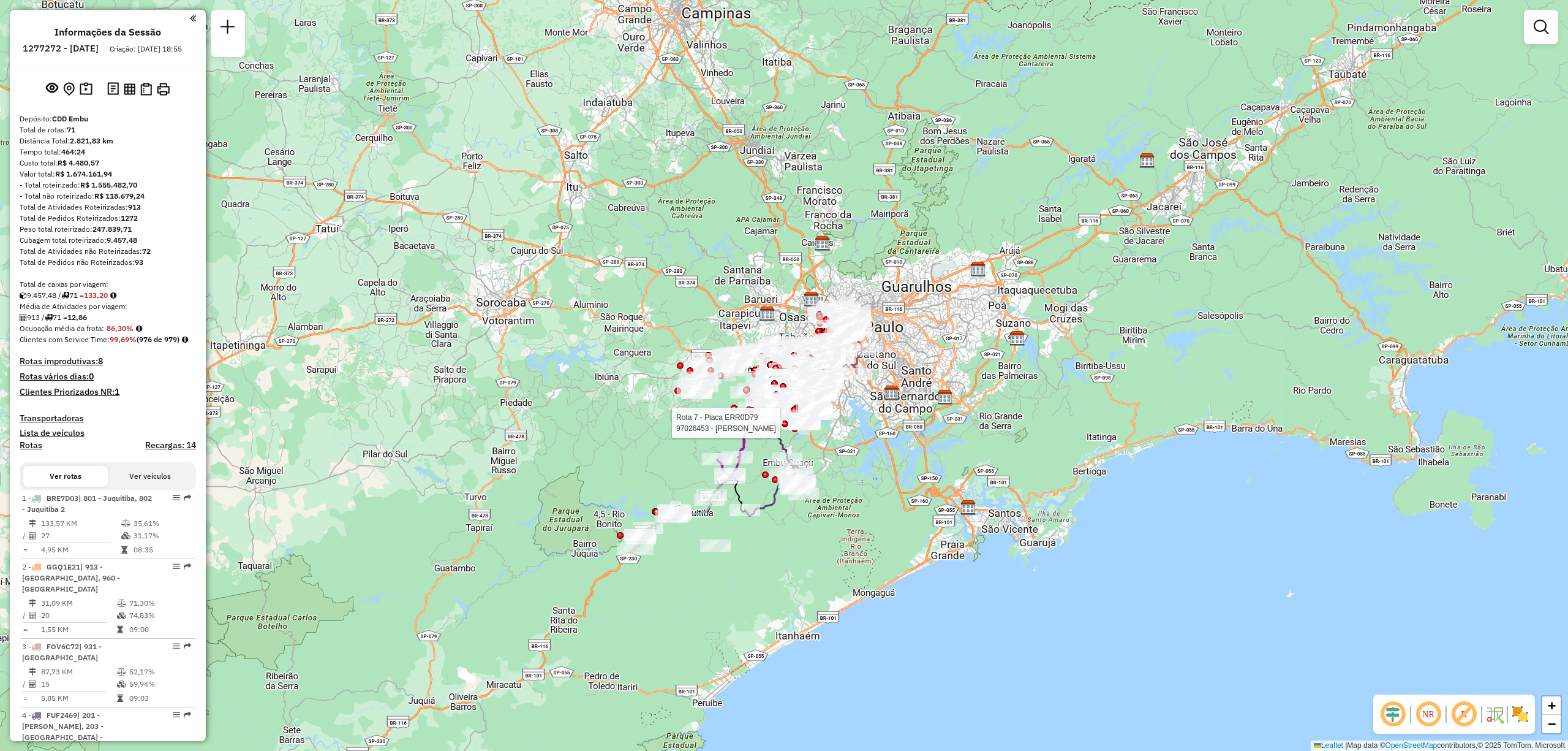
scroll to position [4781, 0]
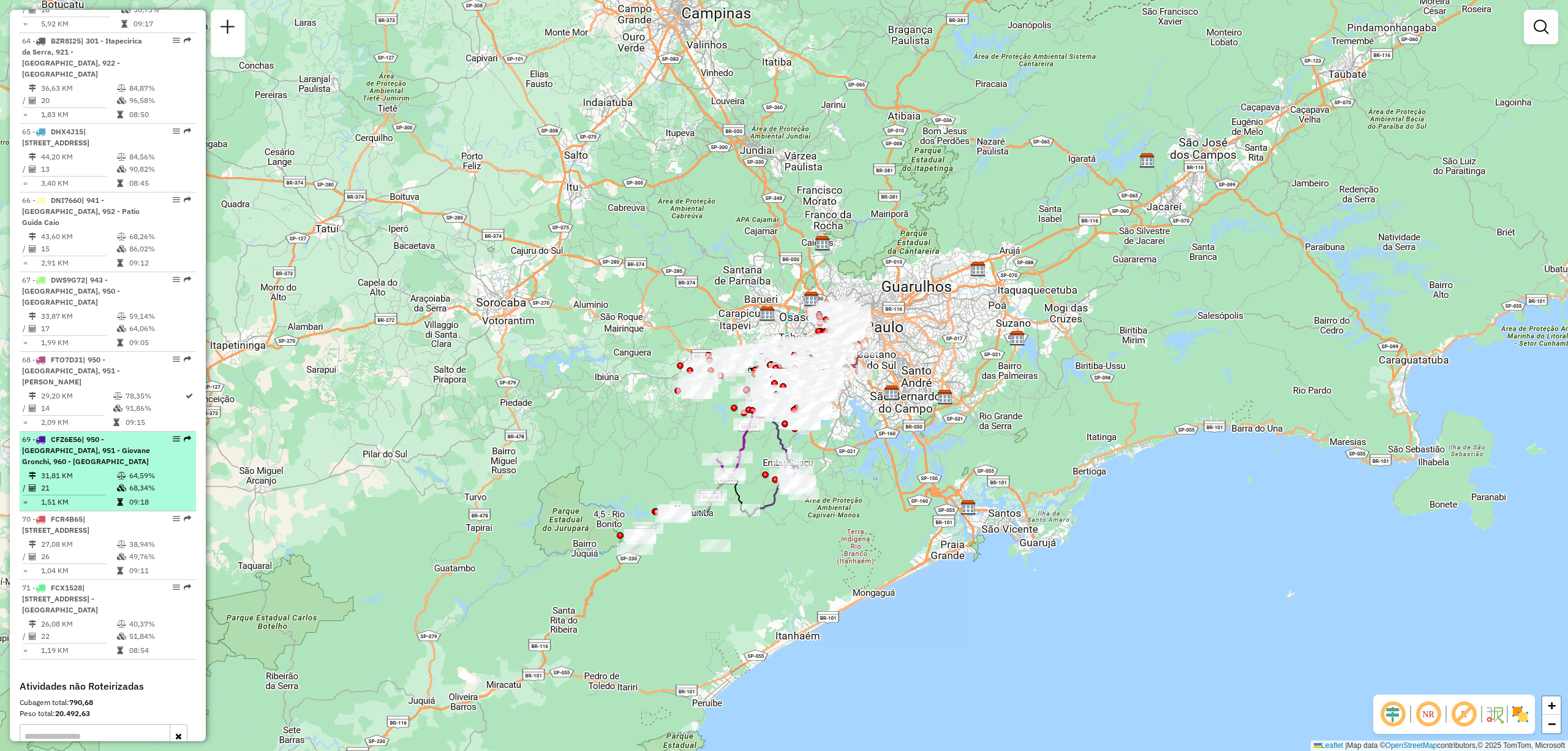
select select "**********"
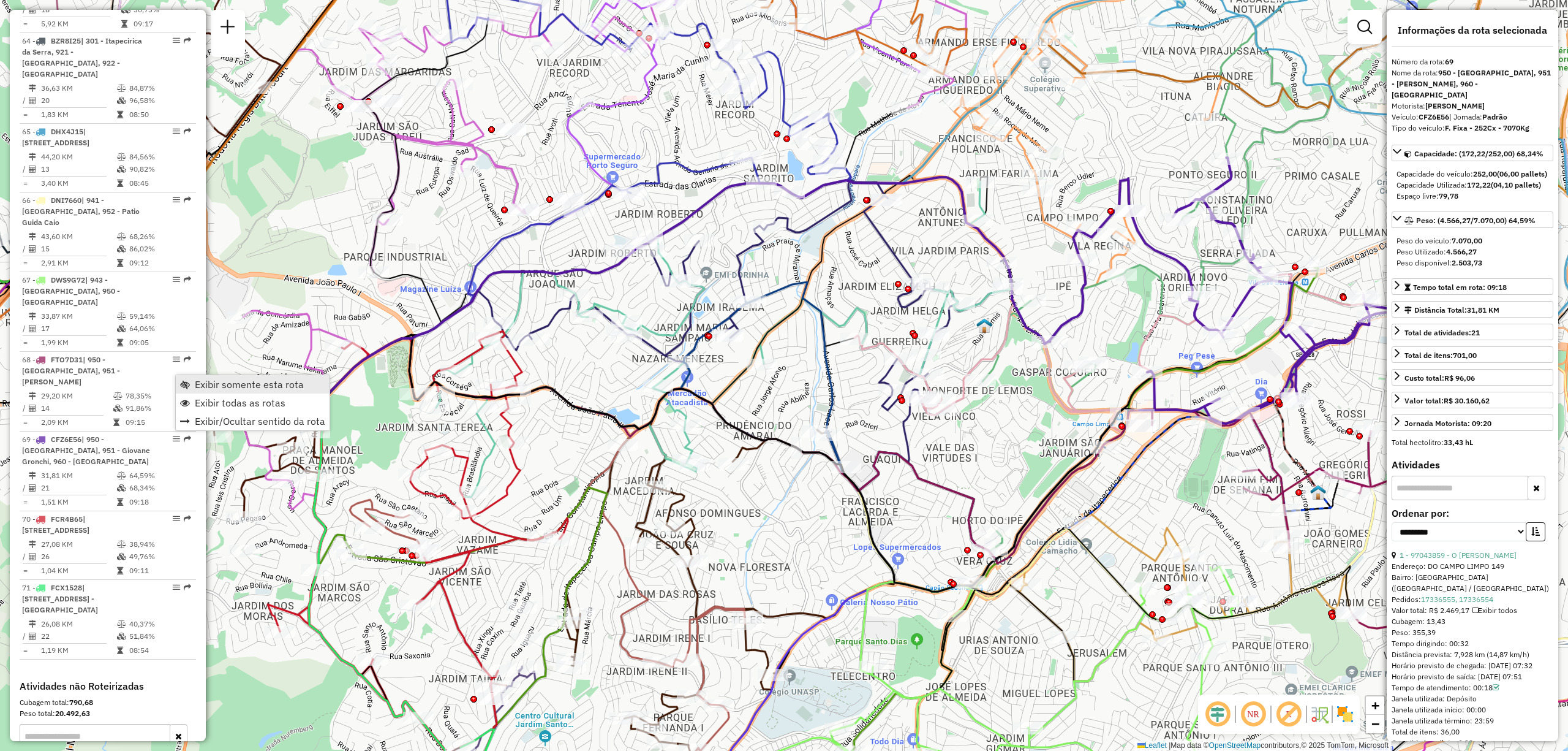
click at [201, 385] on span "Exibir somente esta rota" at bounding box center [249, 384] width 109 height 9
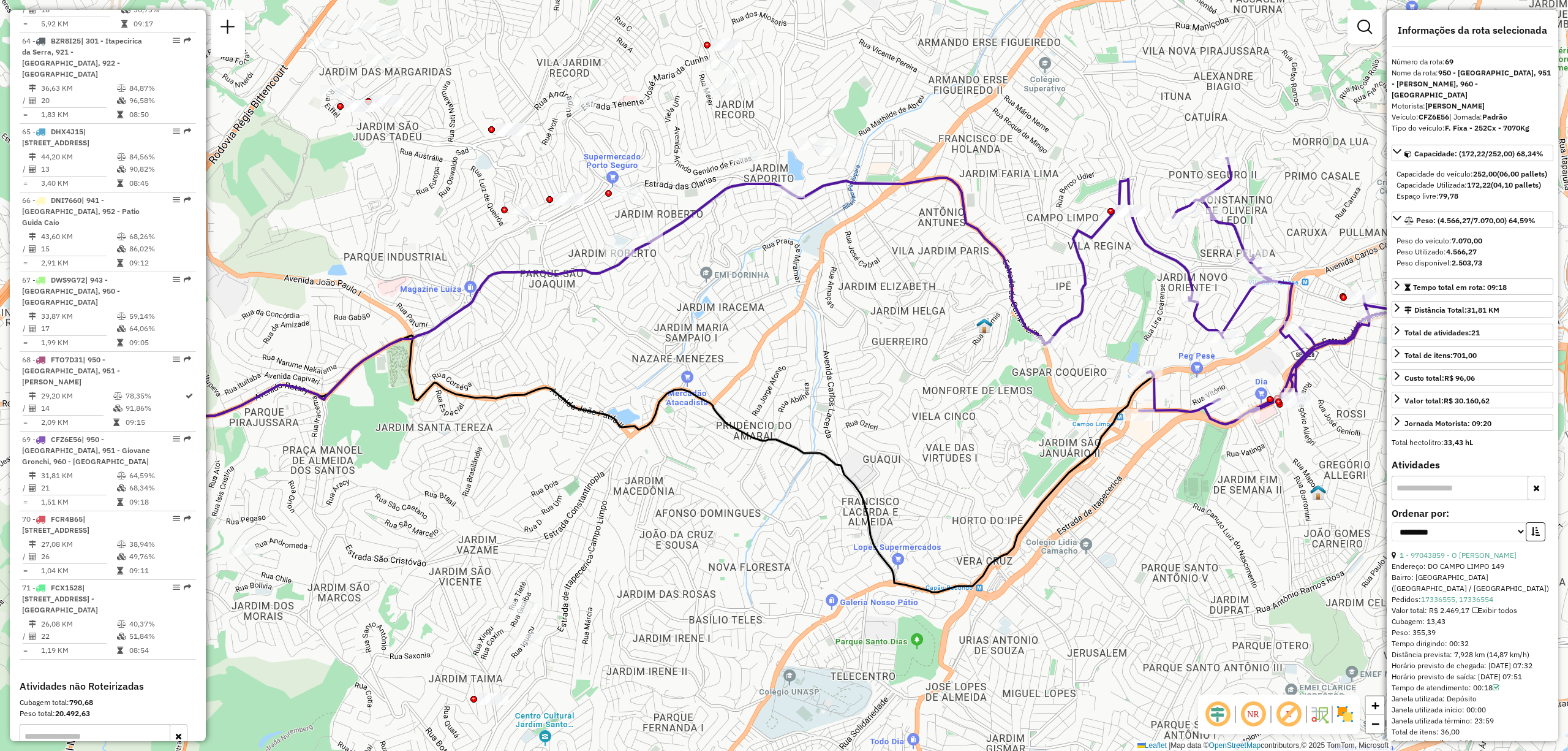
click at [1254, 713] on em at bounding box center [1253, 713] width 29 height 29
click at [1287, 712] on em at bounding box center [1289, 713] width 29 height 29
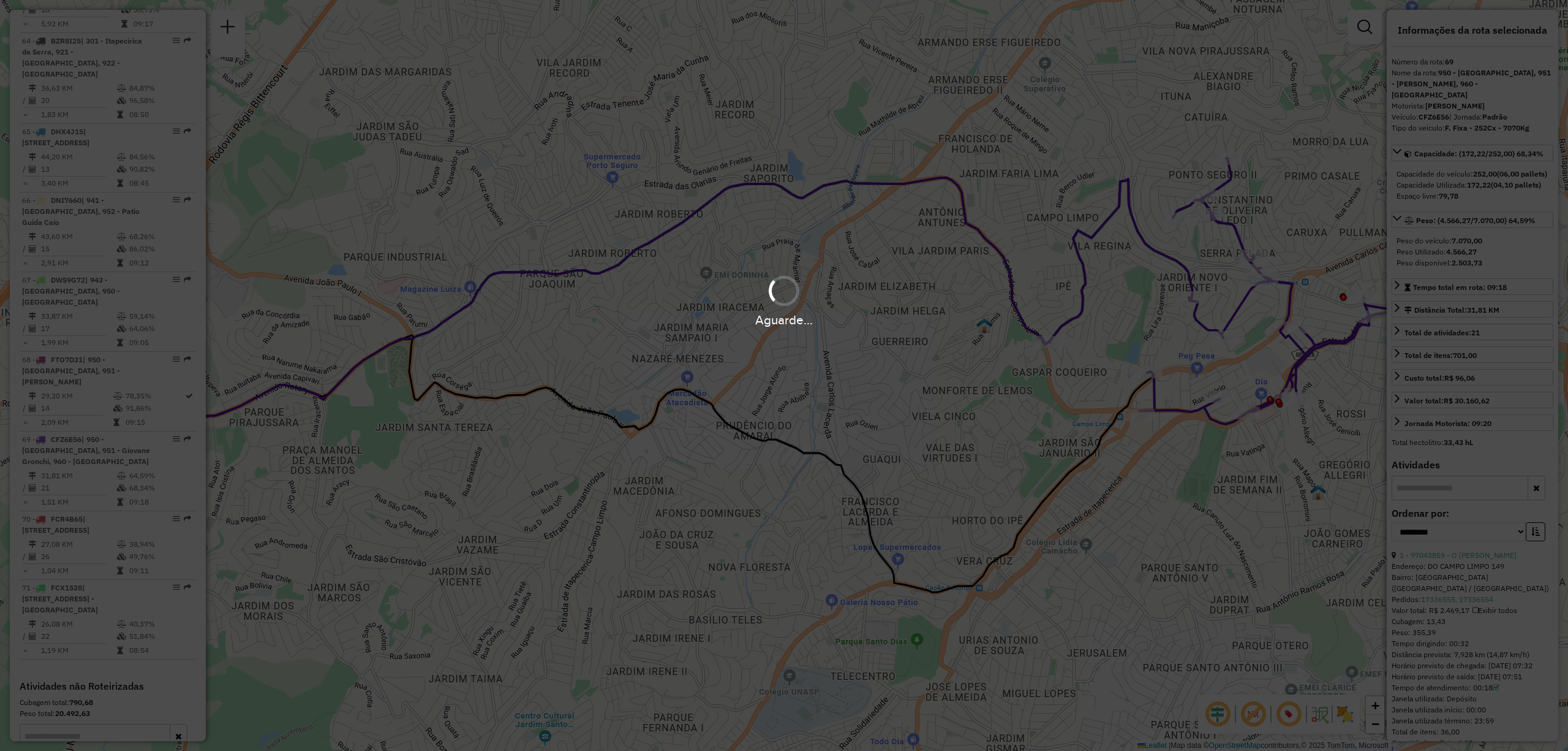
click at [1346, 720] on div "Aguarde..." at bounding box center [784, 375] width 1568 height 751
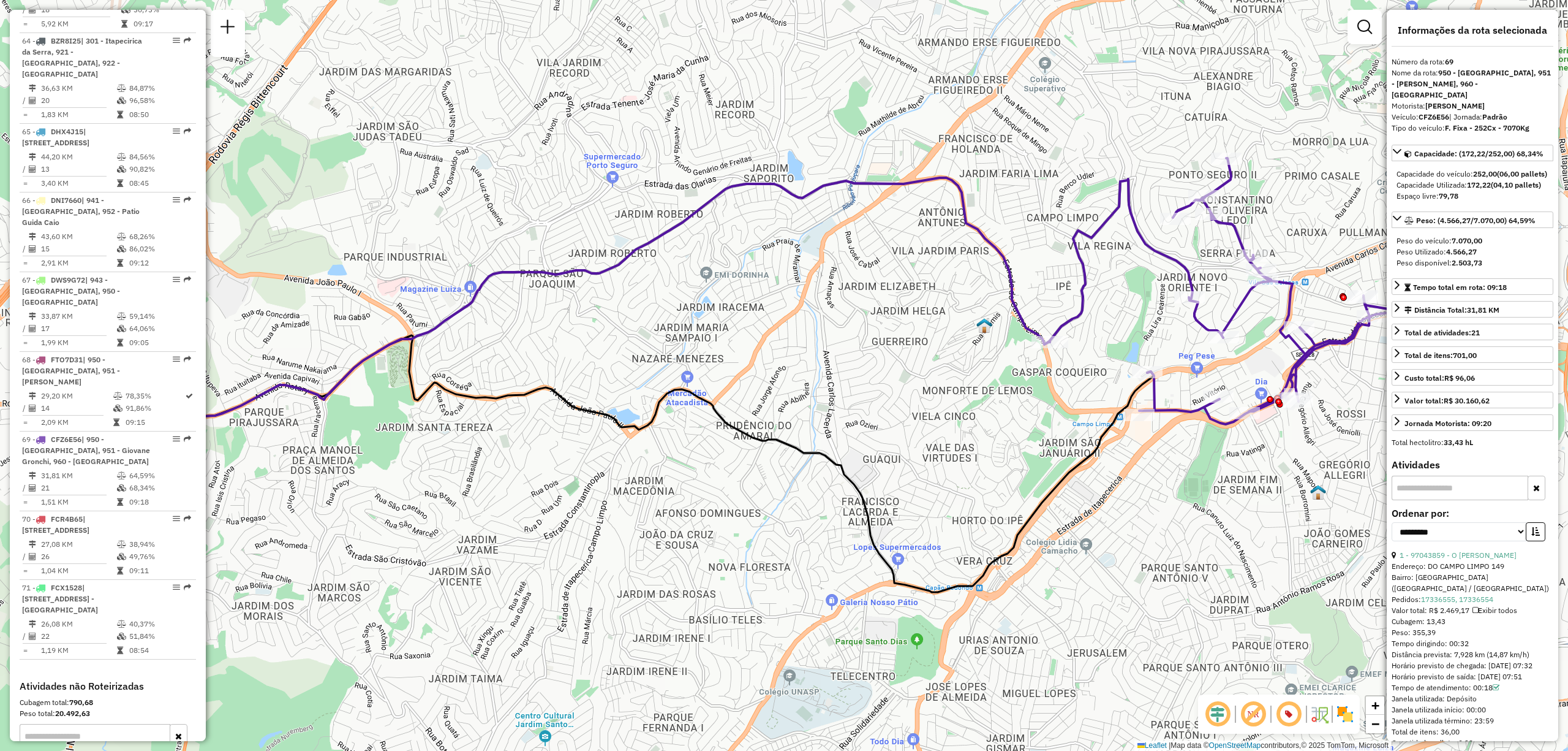
click at [1345, 720] on img at bounding box center [1345, 714] width 20 height 20
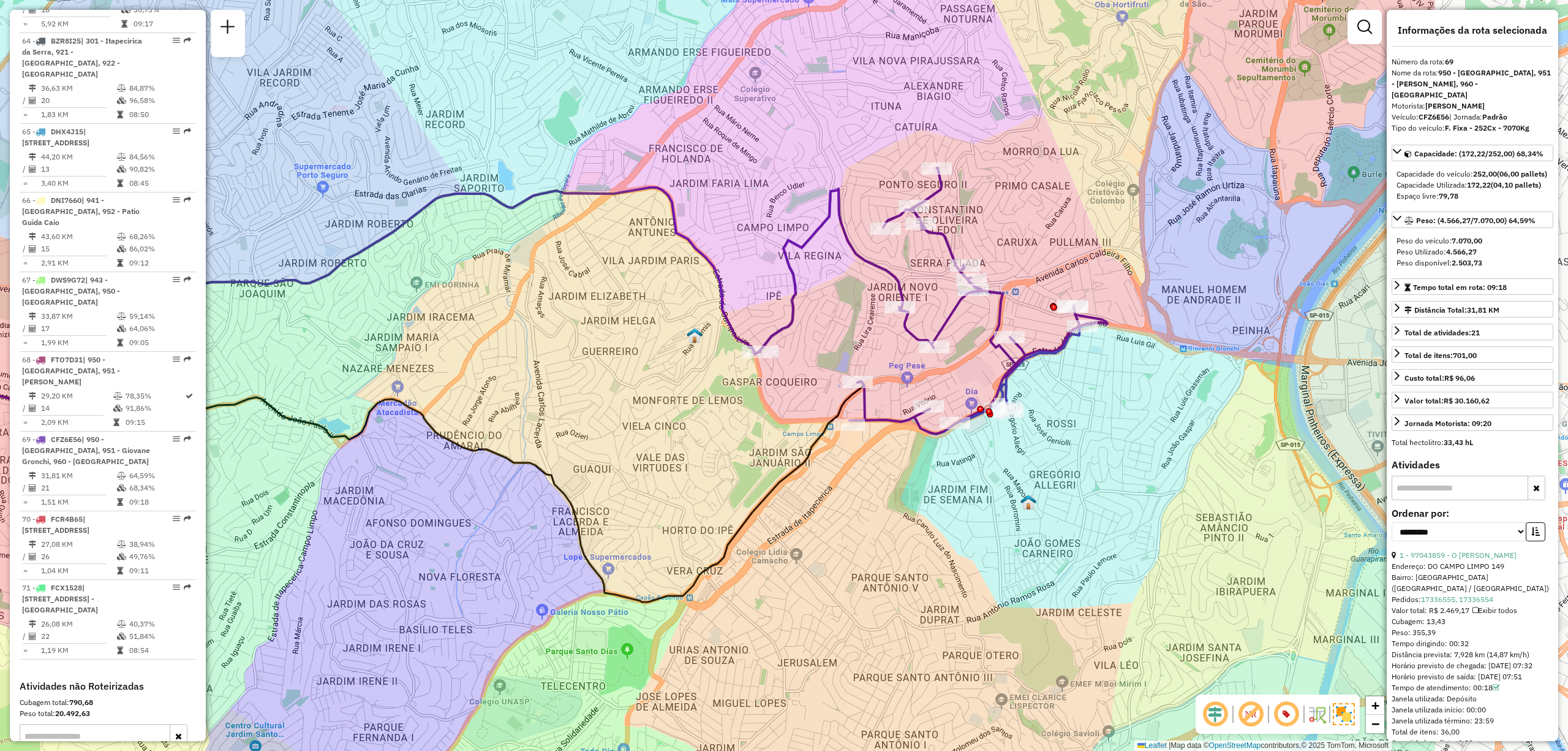
drag, startPoint x: 1308, startPoint y: 447, endPoint x: 1015, endPoint y: 460, distance: 293.3
click at [1015, 460] on div "Janela de atendimento Grade de atendimento Capacidade Transportadoras Veículos …" at bounding box center [784, 375] width 1568 height 751
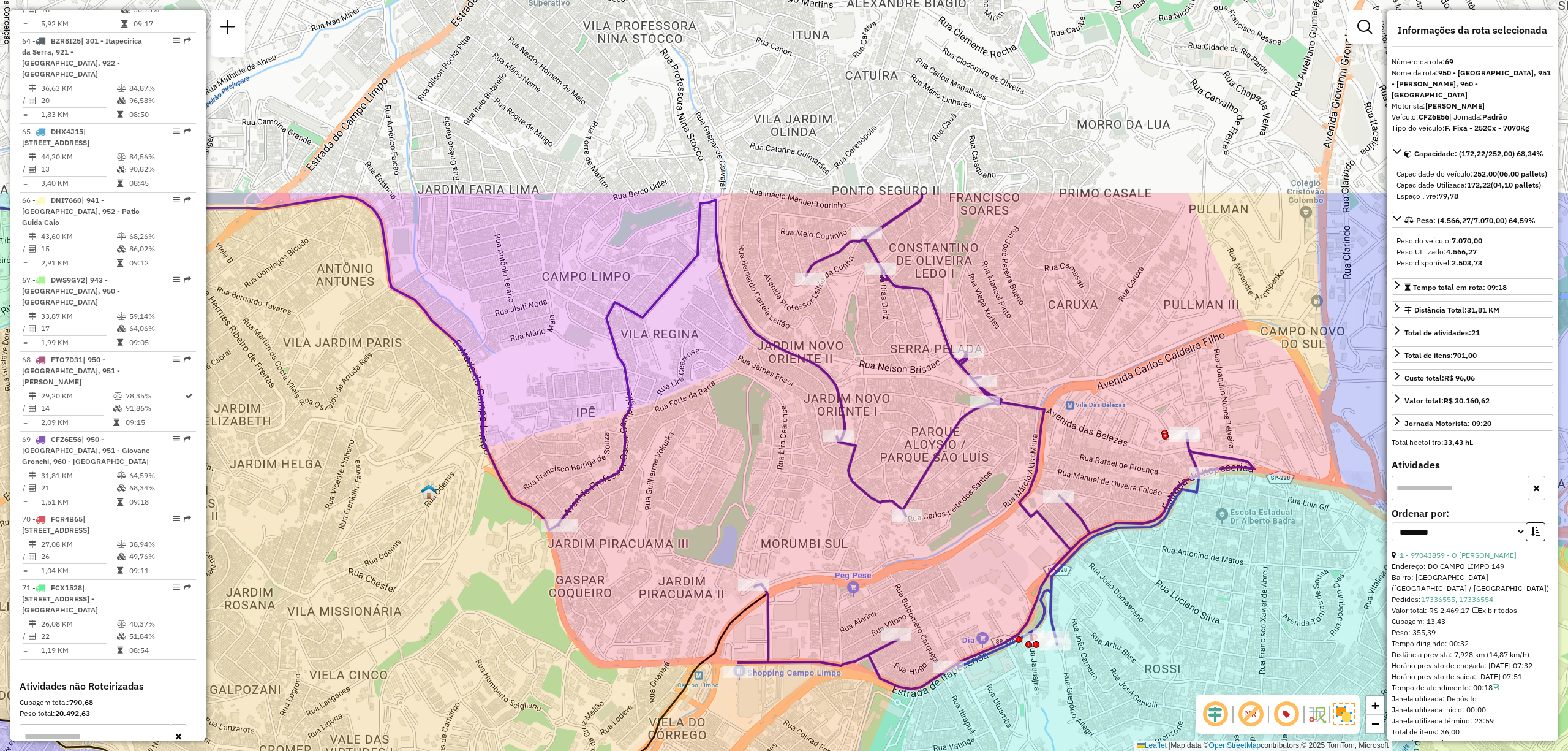
drag, startPoint x: 822, startPoint y: 209, endPoint x: 941, endPoint y: 475, distance: 291.4
click at [941, 475] on div "Janela de atendimento Grade de atendimento Capacidade Transportadoras Veículos …" at bounding box center [784, 375] width 1568 height 751
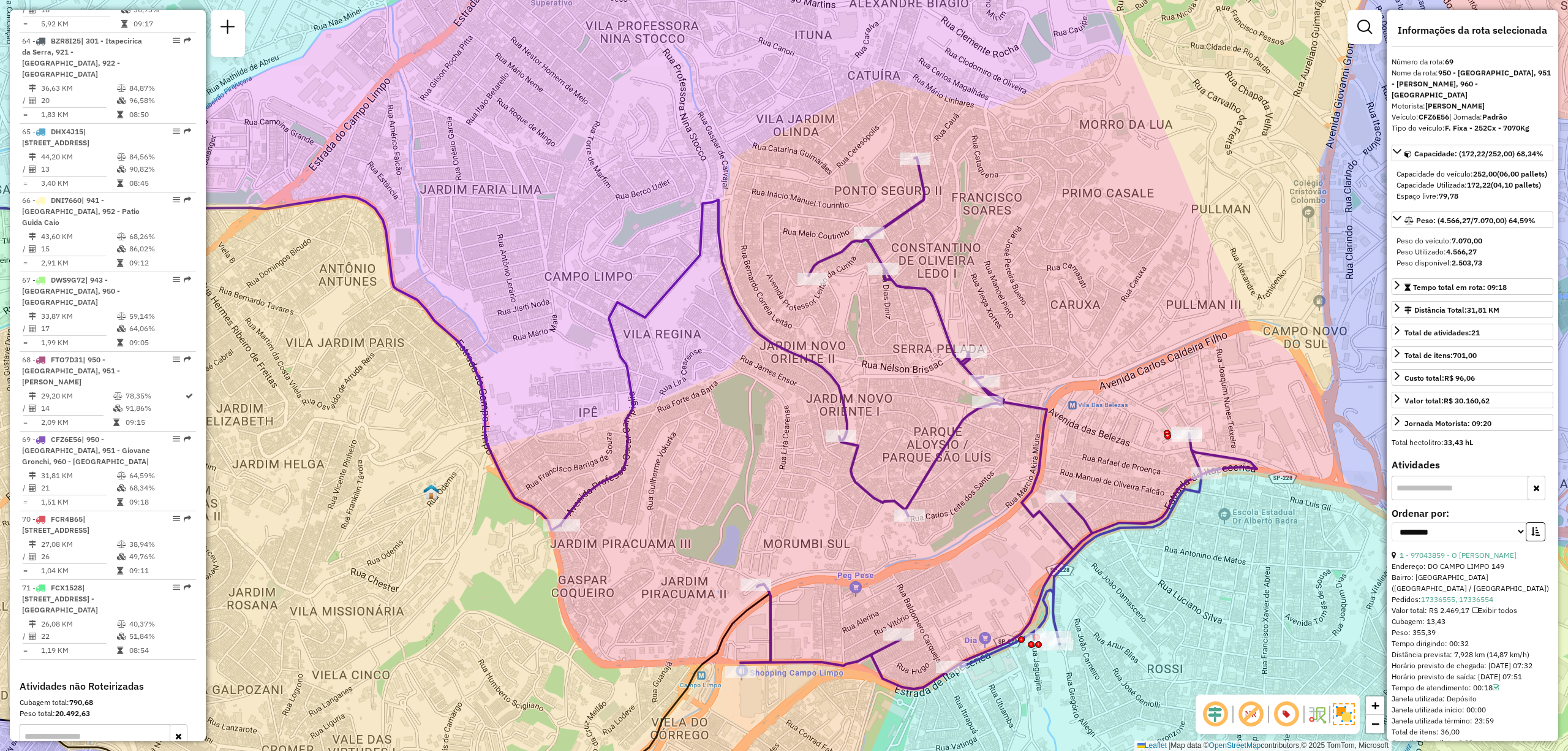
drag, startPoint x: 958, startPoint y: 363, endPoint x: 1007, endPoint y: 376, distance: 50.7
click at [1007, 376] on icon at bounding box center [909, 422] width 696 height 531
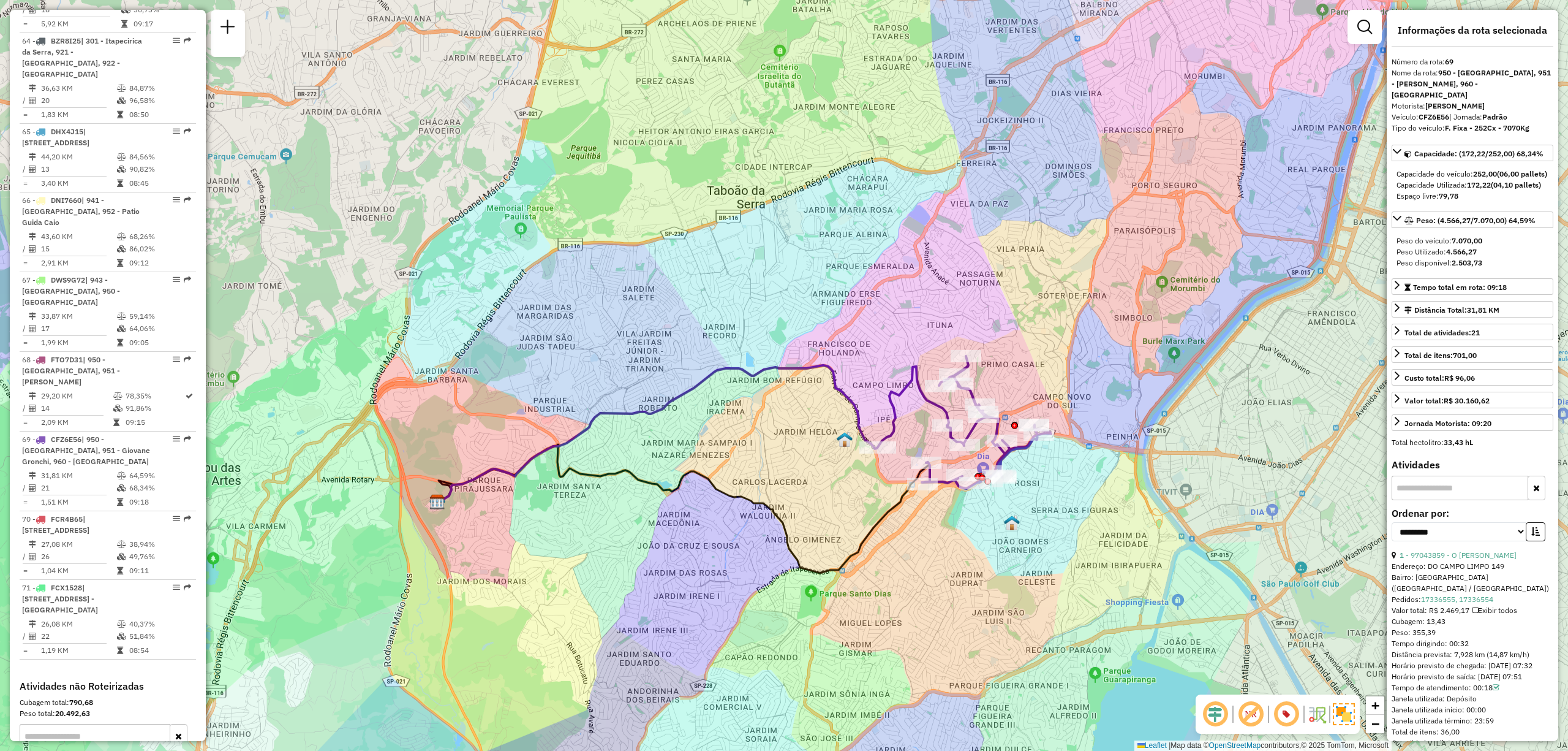
drag, startPoint x: 835, startPoint y: 390, endPoint x: 881, endPoint y: 385, distance: 46.3
click at [881, 385] on div "Janela de atendimento Grade de atendimento Capacidade Transportadoras Veículos …" at bounding box center [784, 375] width 1568 height 751
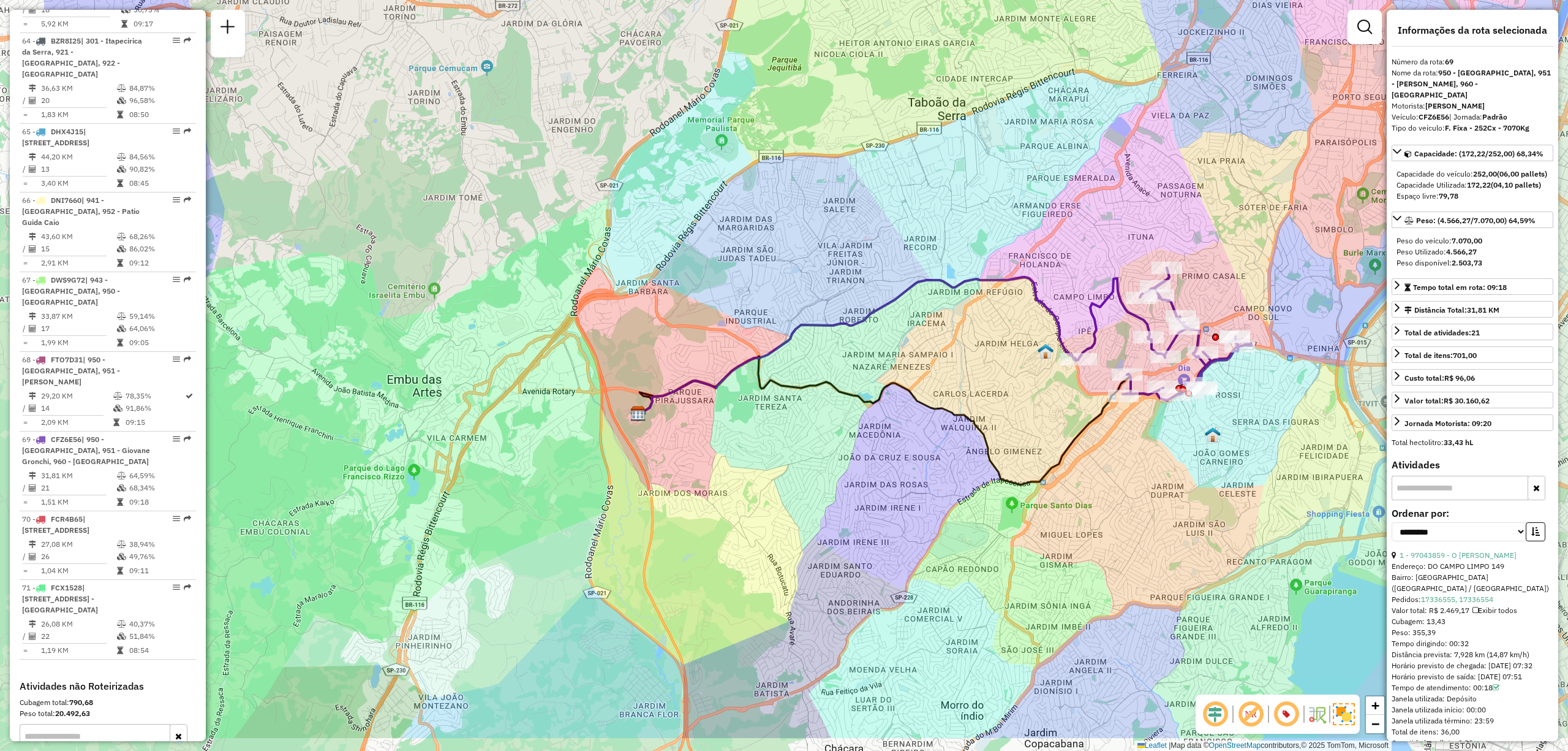
drag, startPoint x: 291, startPoint y: 400, endPoint x: 483, endPoint y: 311, distance: 211.6
click at [483, 311] on div "Janela de atendimento Grade de atendimento Capacidade Transportadoras Veículos …" at bounding box center [784, 375] width 1568 height 751
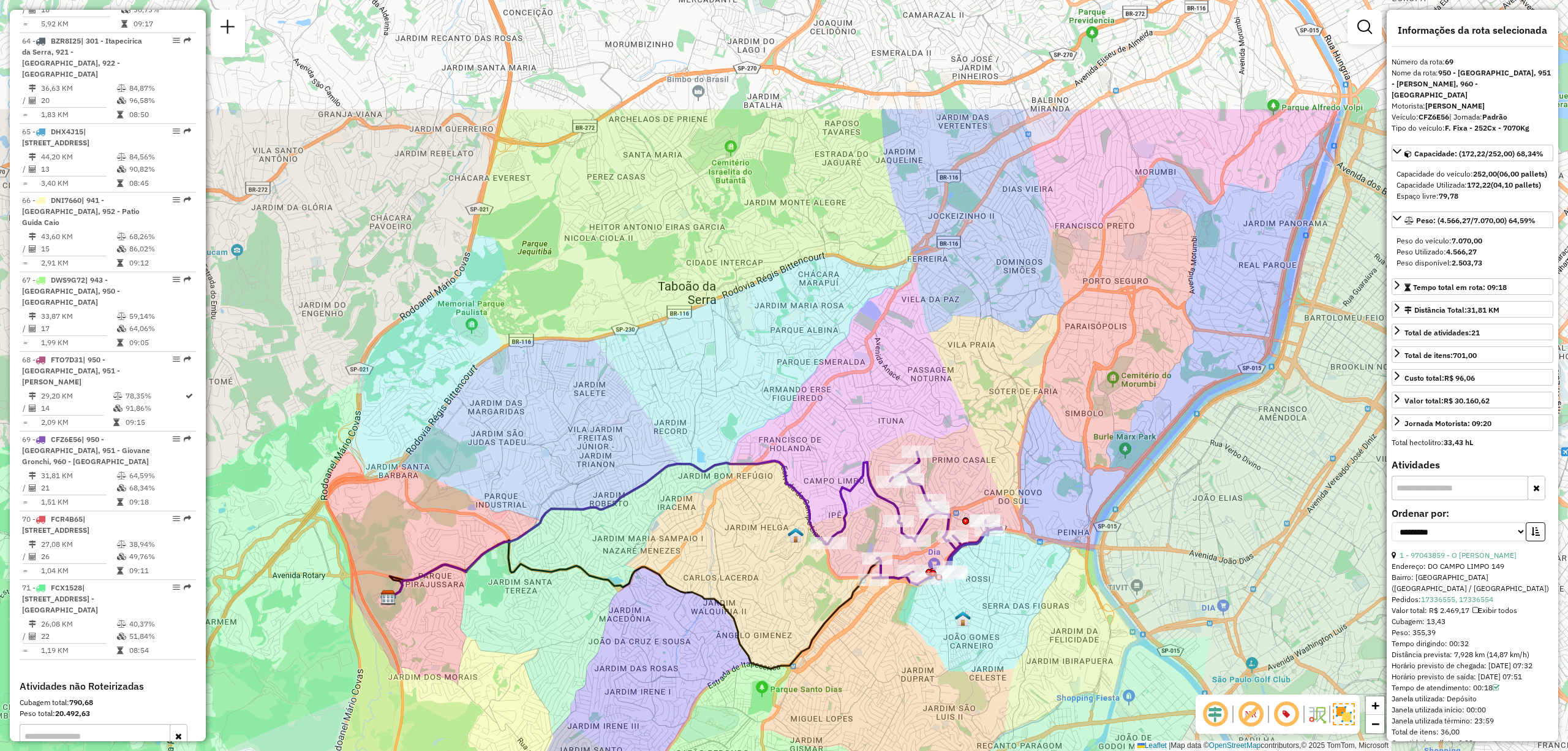
drag, startPoint x: 1120, startPoint y: 260, endPoint x: 868, endPoint y: 445, distance: 312.6
click at [868, 445] on div "Janela de atendimento Grade de atendimento Capacidade Transportadoras Veículos …" at bounding box center [784, 375] width 1568 height 751
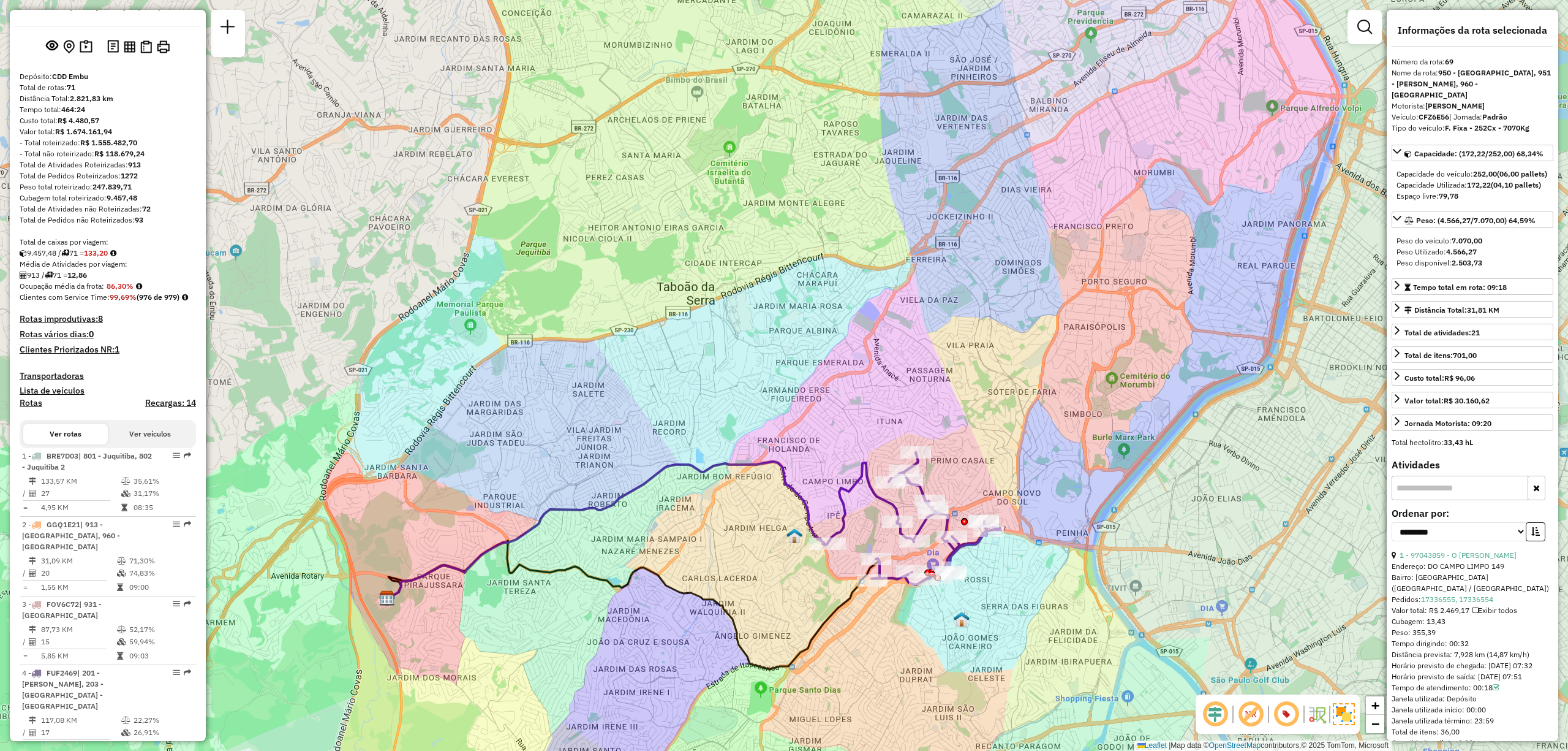
scroll to position [0, 0]
